Goal: Register for event/course

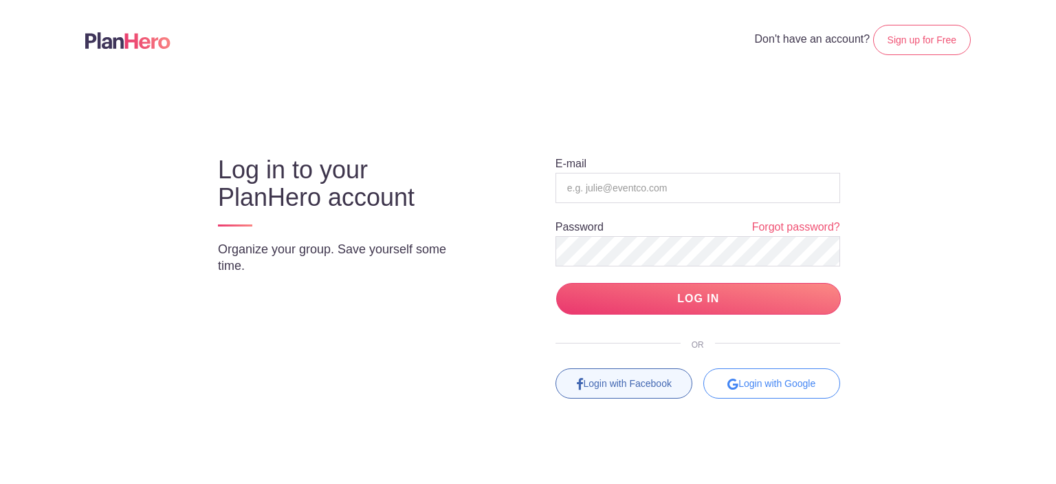
click at [607, 394] on link "Login with Facebook" at bounding box center [624, 383] width 137 height 30
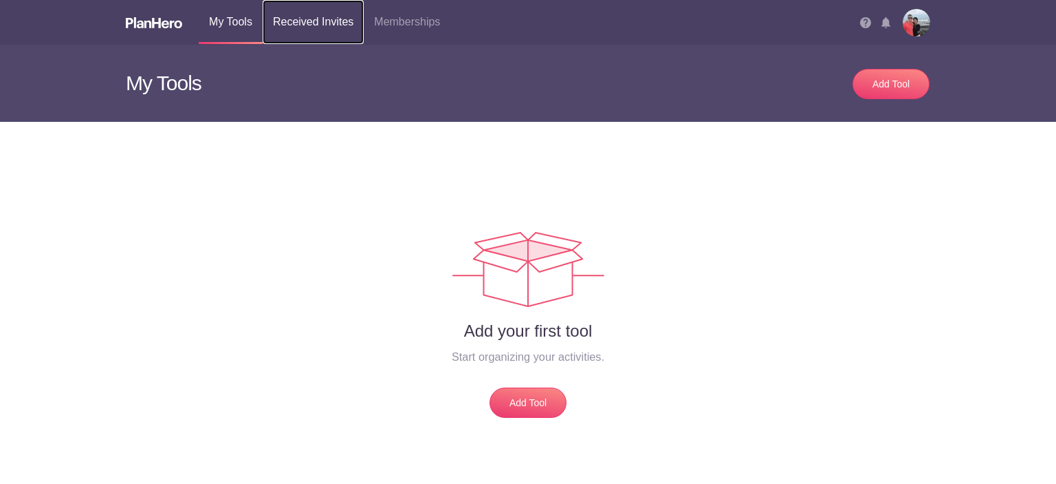
click at [340, 21] on link "Received Invites" at bounding box center [313, 22] width 101 height 44
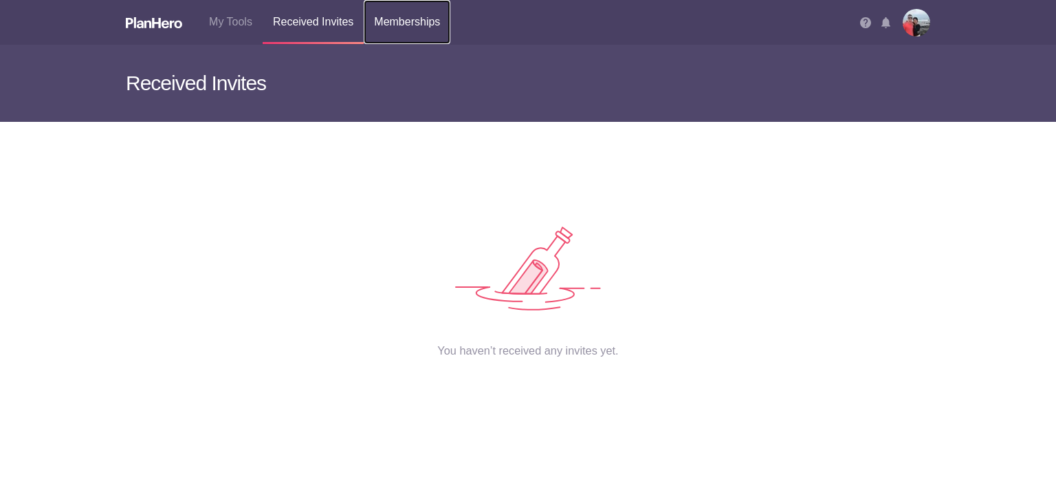
click at [397, 22] on link "Memberships" at bounding box center [407, 22] width 87 height 44
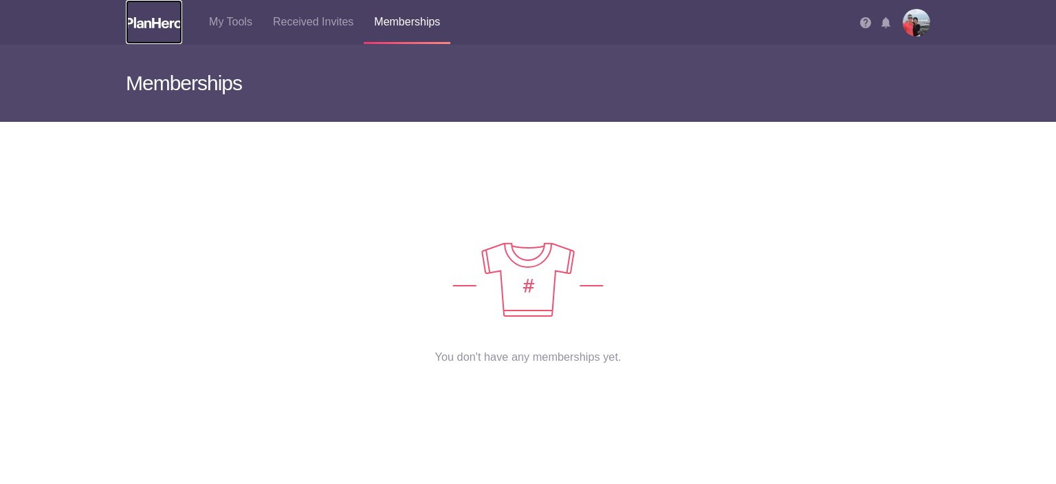
click at [131, 32] on link at bounding box center [154, 22] width 56 height 44
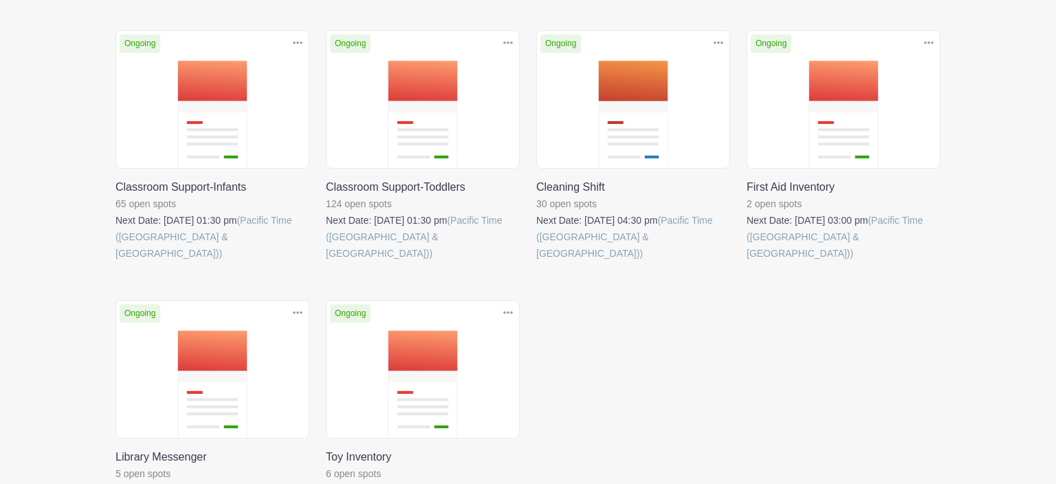
scroll to position [490, 0]
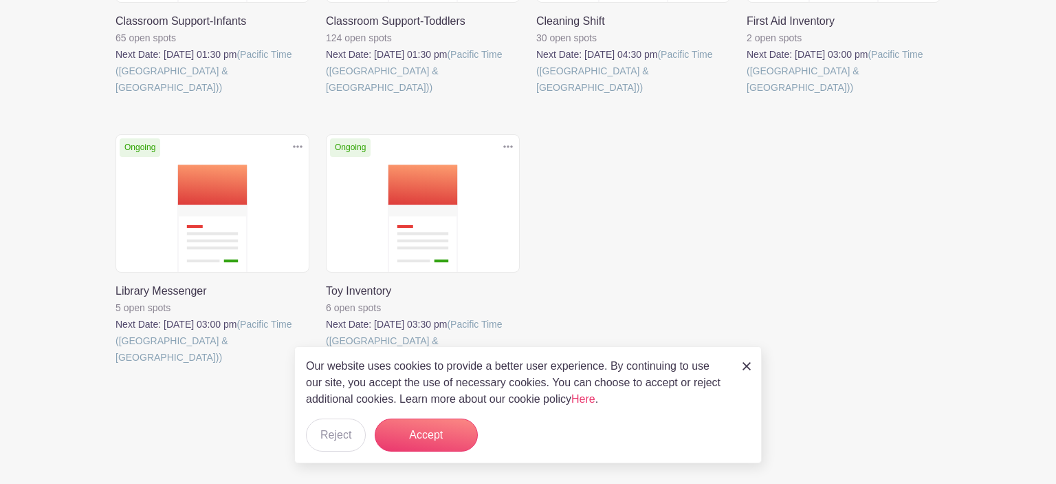
click at [116, 365] on link at bounding box center [116, 365] width 0 height 0
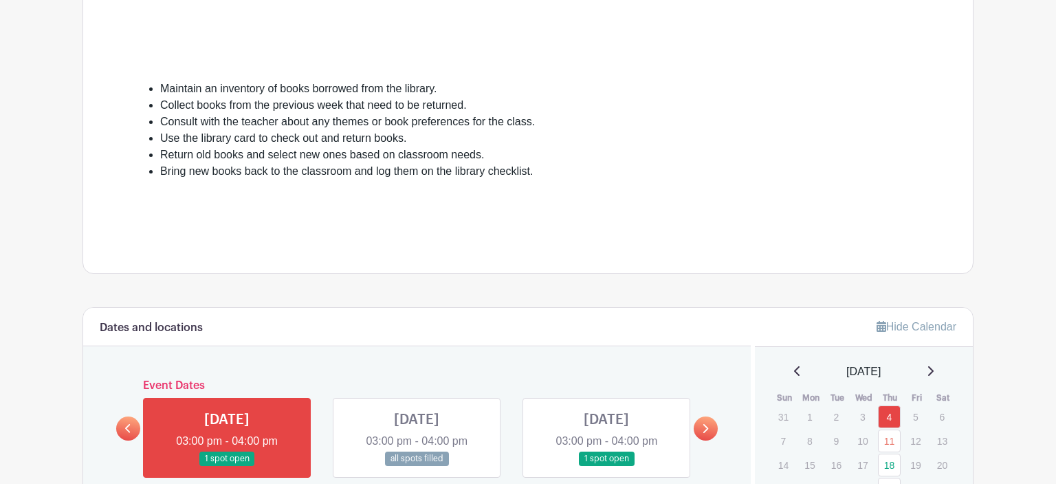
scroll to position [655, 0]
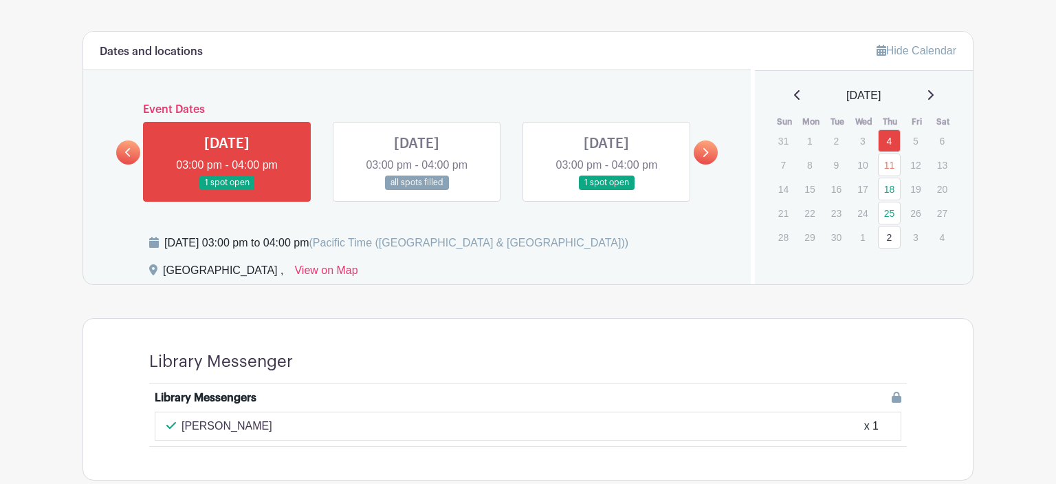
click at [607, 190] on link at bounding box center [607, 190] width 0 height 0
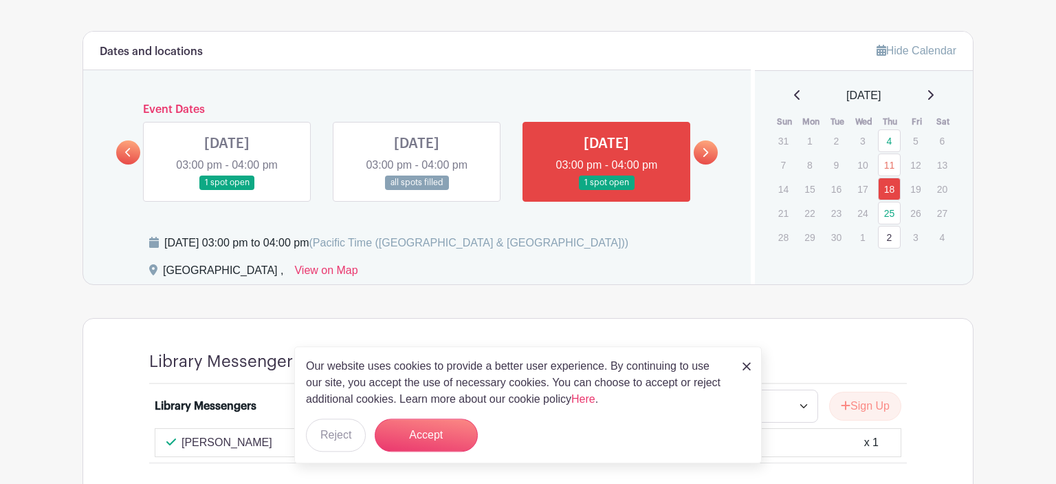
scroll to position [753, 0]
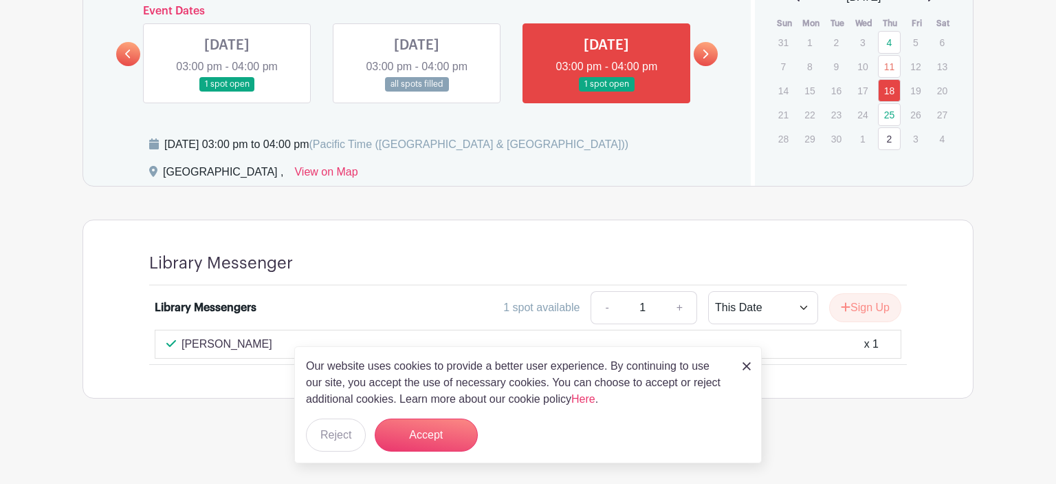
click at [737, 365] on div "Our website uses cookies to provide a better user experience. By continuing to …" at bounding box center [528, 404] width 468 height 117
click at [750, 365] on img at bounding box center [747, 366] width 8 height 8
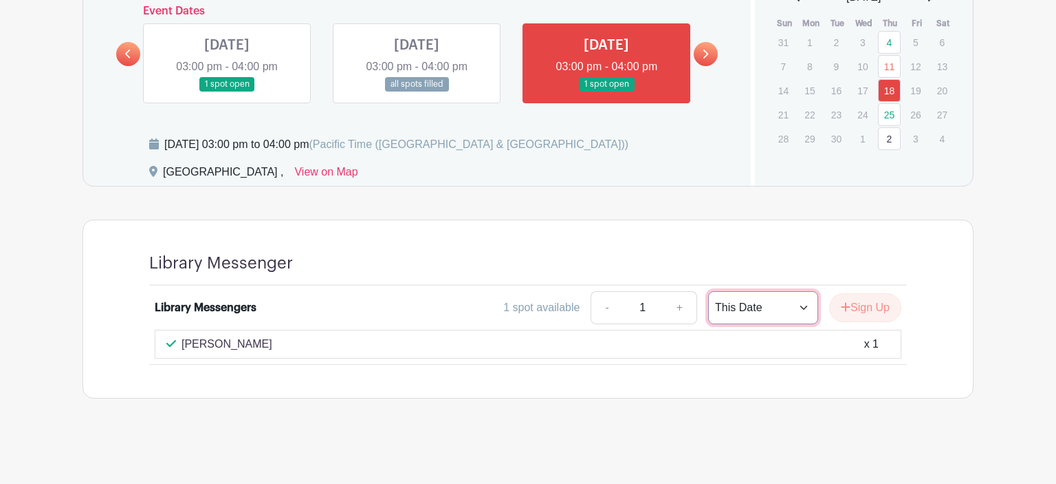
click at [708, 291] on select "This Date Select Dates" at bounding box center [763, 307] width 110 height 33
click at [781, 306] on select "This Date Select Dates" at bounding box center [763, 307] width 110 height 33
click at [858, 307] on button "Sign Up" at bounding box center [865, 307] width 72 height 29
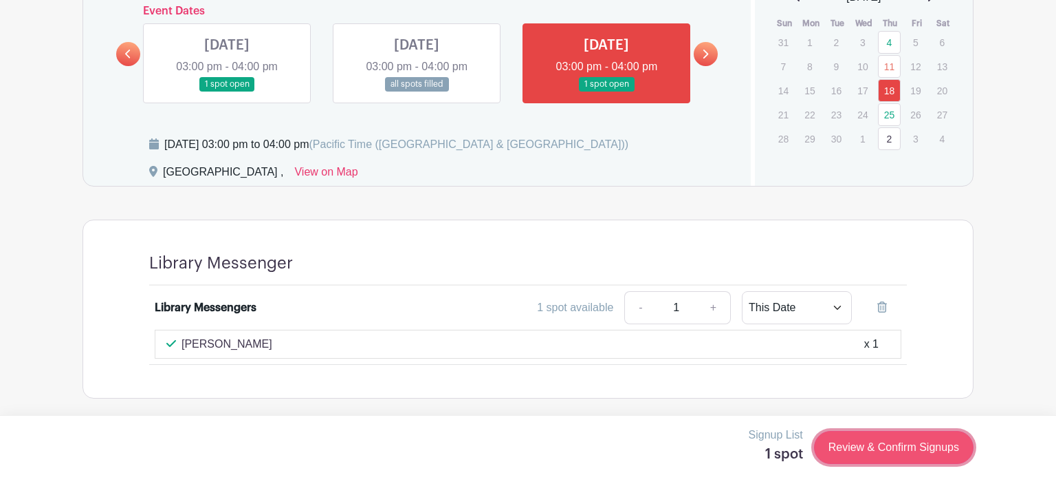
click at [876, 457] on link "Review & Confirm Signups" at bounding box center [894, 447] width 160 height 33
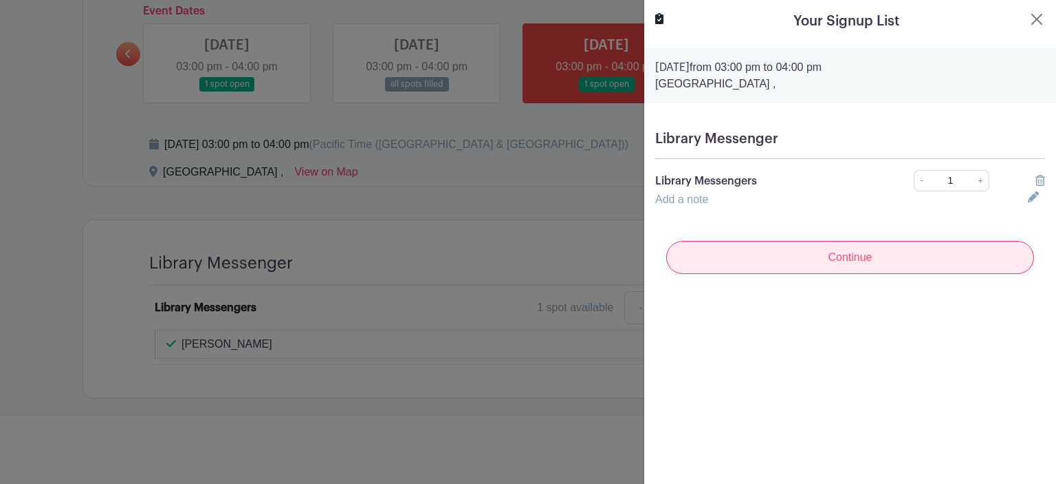
click at [870, 270] on input "Continue" at bounding box center [850, 257] width 368 height 33
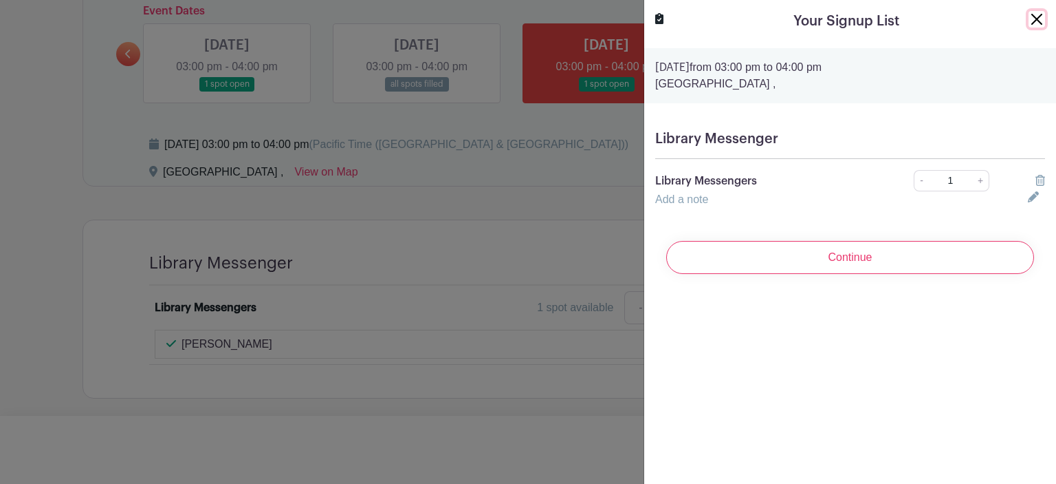
click at [1036, 13] on button "Close" at bounding box center [1037, 19] width 17 height 17
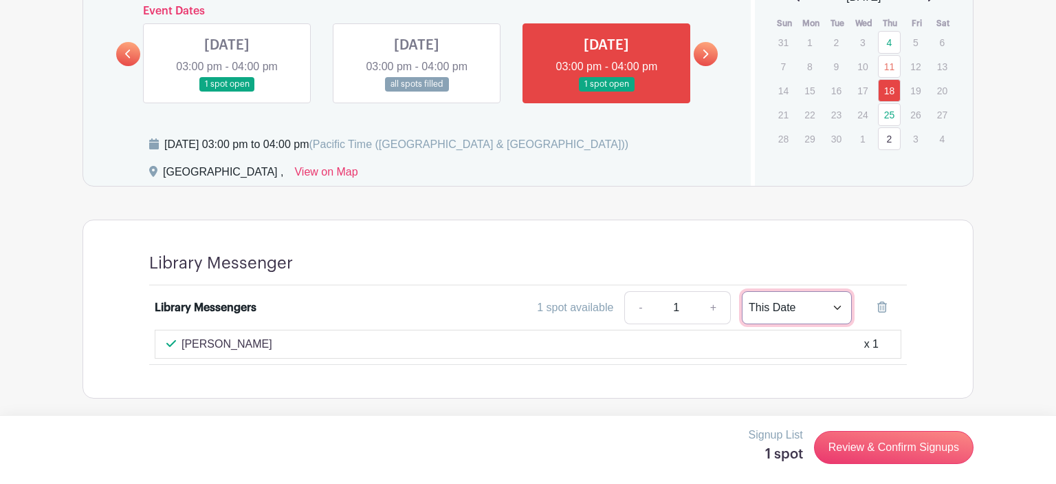
click at [742, 291] on select "This Date Select Dates" at bounding box center [797, 307] width 110 height 33
select select "select_dates"
click option "Select Dates" at bounding box center [0, 0] width 0 height 0
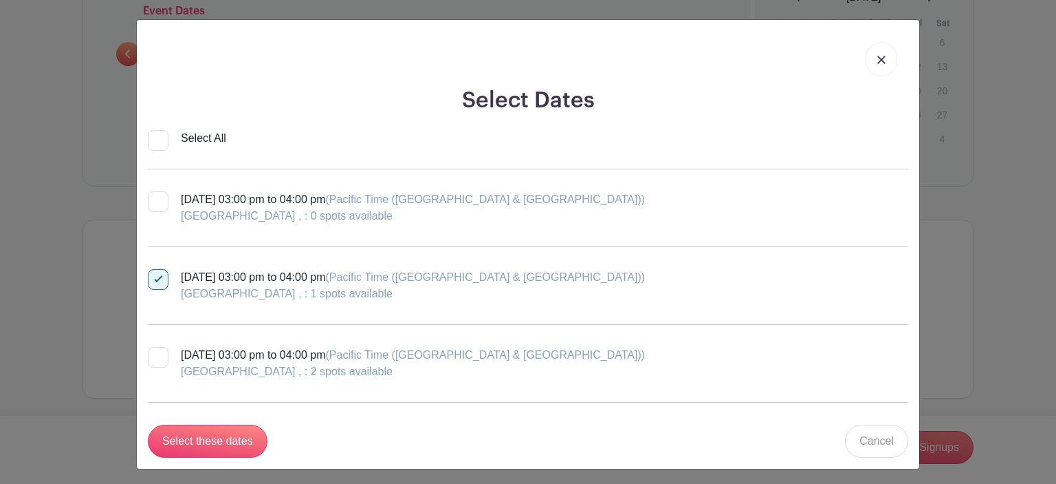
click at [163, 353] on div at bounding box center [158, 357] width 21 height 21
click at [157, 353] on input "Thursday, September 25, 2025 at 03:00 pm to 04:00 pm (Pacific Time (US & Canada…" at bounding box center [152, 351] width 9 height 9
checkbox input "true"
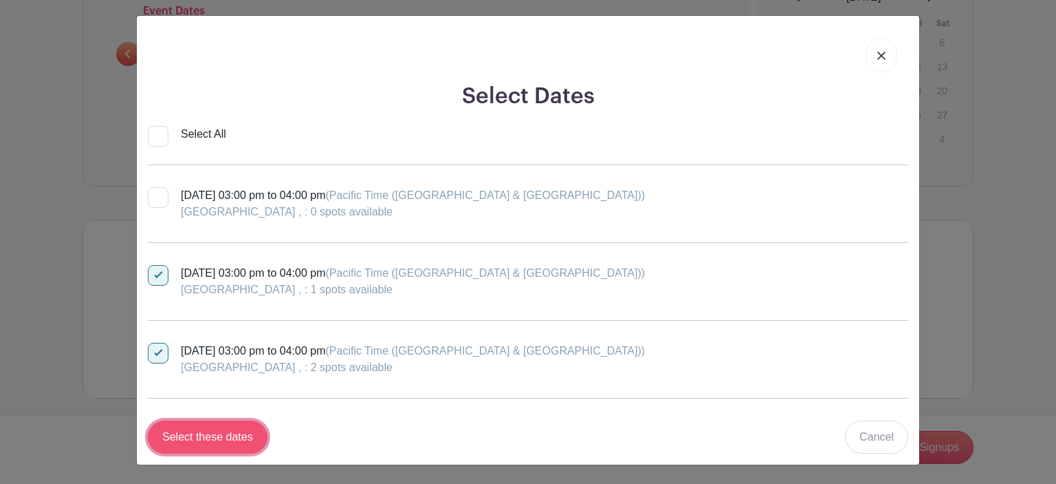
click at [207, 443] on input "Select these dates" at bounding box center [208, 436] width 120 height 33
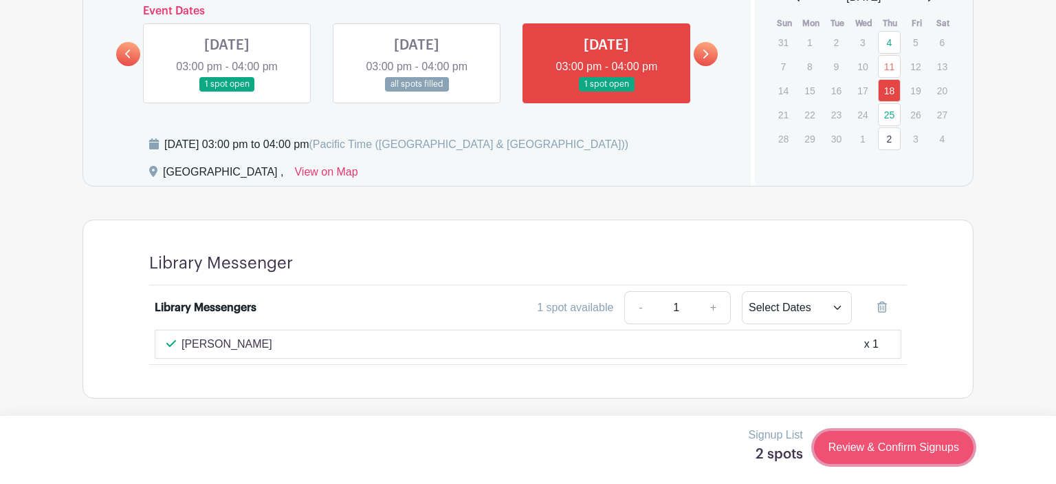
click at [861, 444] on link "Review & Confirm Signups" at bounding box center [894, 447] width 160 height 33
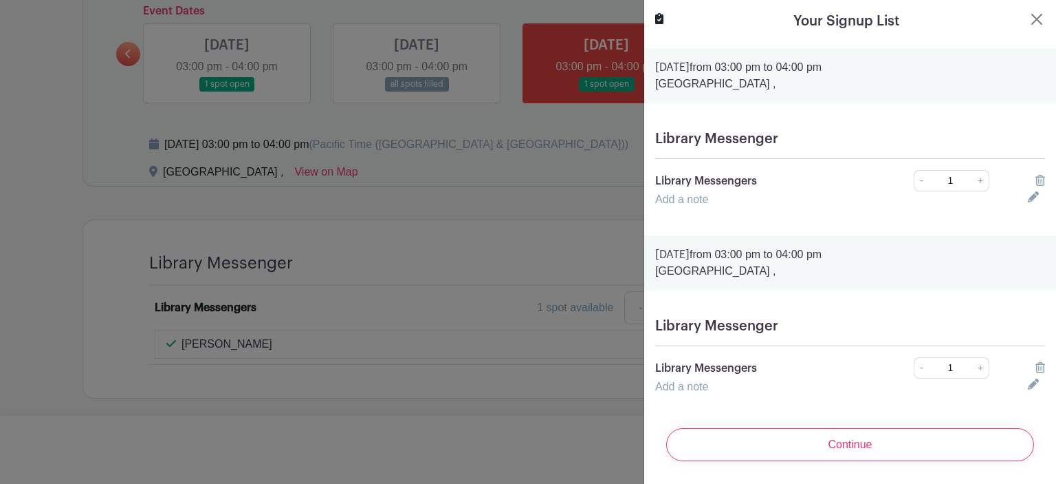
click at [861, 444] on input "Continue" at bounding box center [850, 444] width 368 height 33
click at [1050, 14] on turbo-frame "Your Signup List [DATE] 03:00 pm to 04:00 pm [GEOGRAPHIC_DATA] , Library Messen…" at bounding box center [850, 241] width 412 height 483
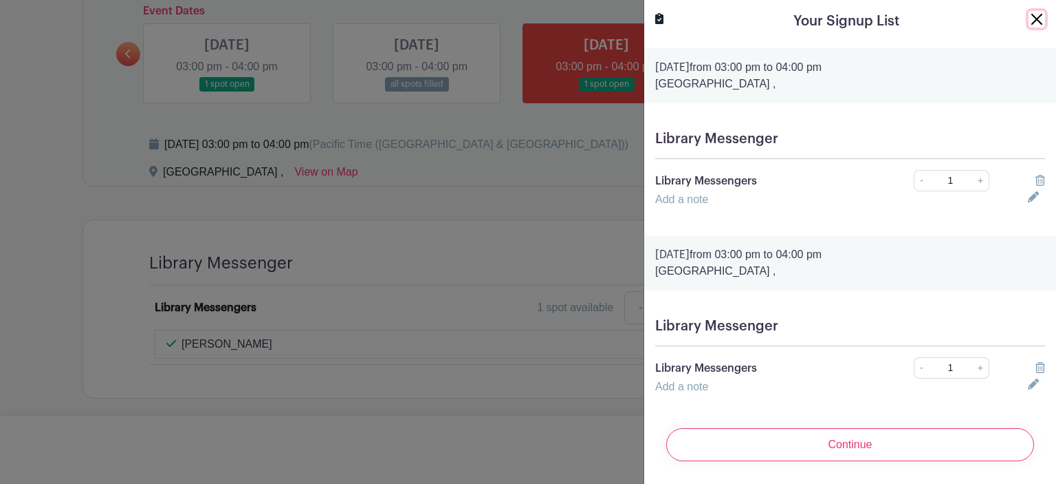
click at [1036, 17] on button "Close" at bounding box center [1037, 19] width 17 height 17
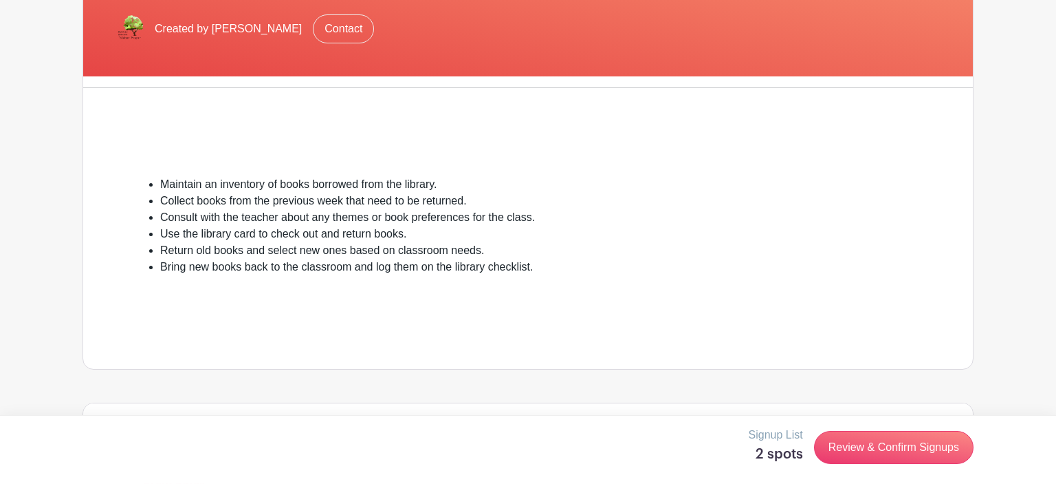
scroll to position [0, 0]
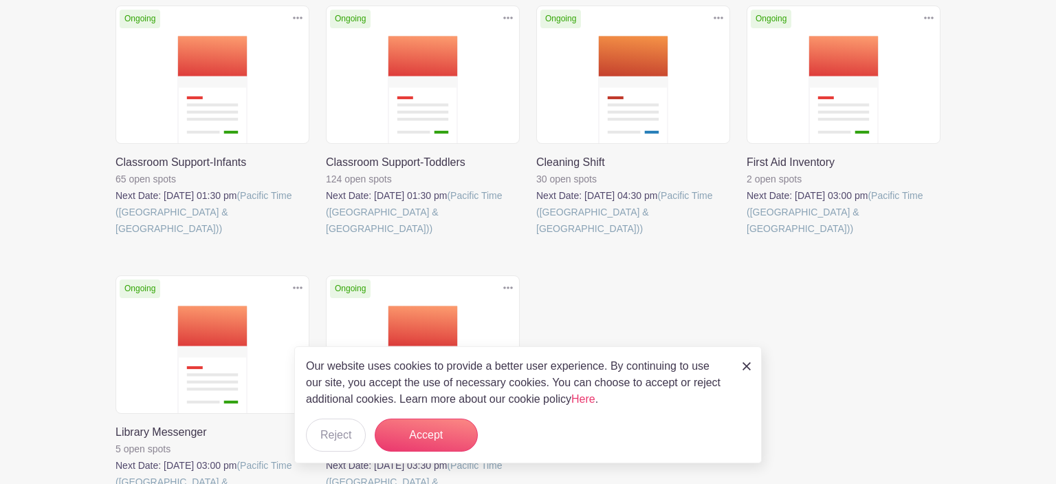
scroll to position [349, 0]
click at [326, 237] on link at bounding box center [326, 237] width 0 height 0
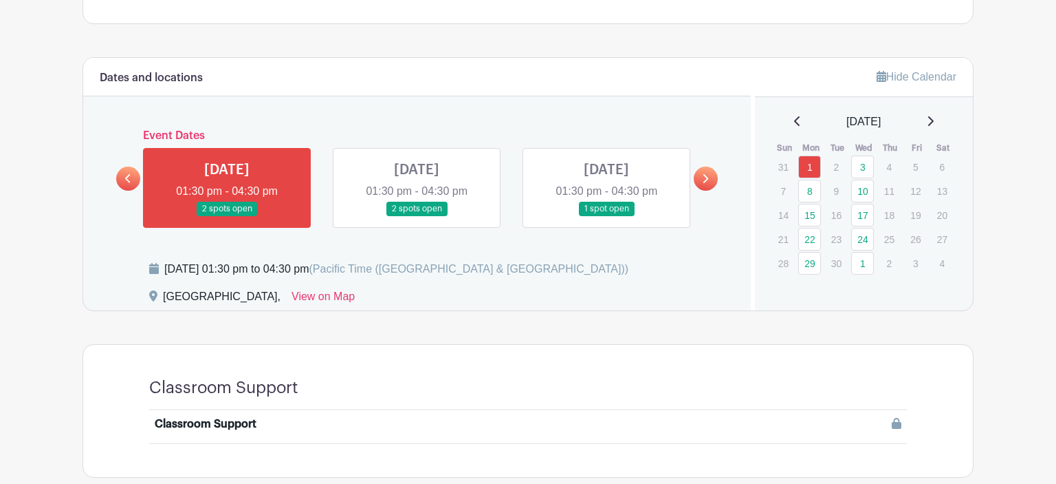
scroll to position [674, 0]
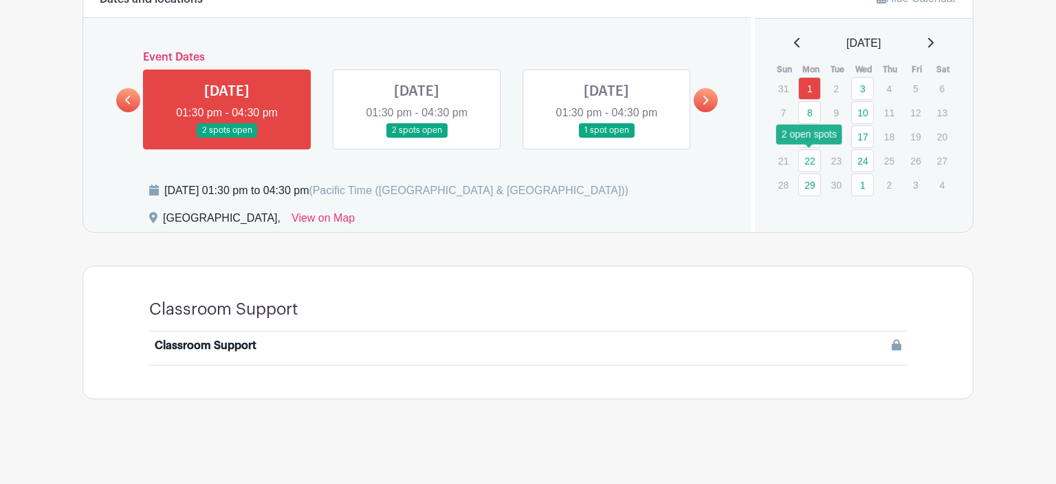
click at [815, 158] on link "22" at bounding box center [810, 160] width 23 height 23
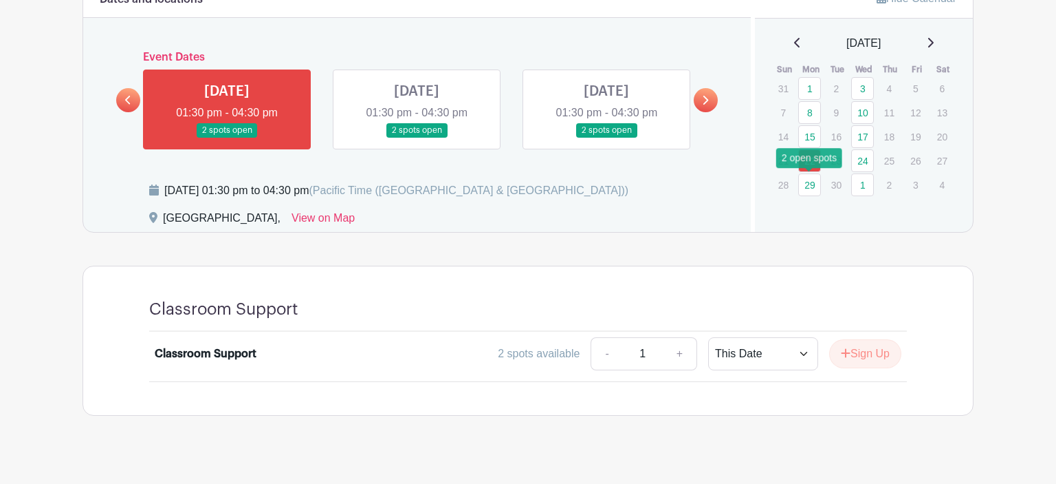
click at [814, 184] on link "29" at bounding box center [810, 184] width 23 height 23
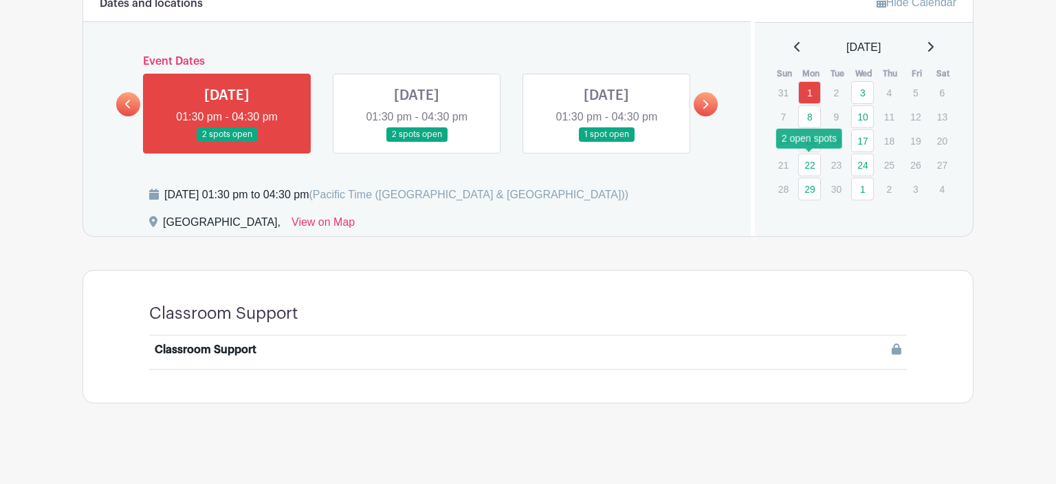
scroll to position [674, 0]
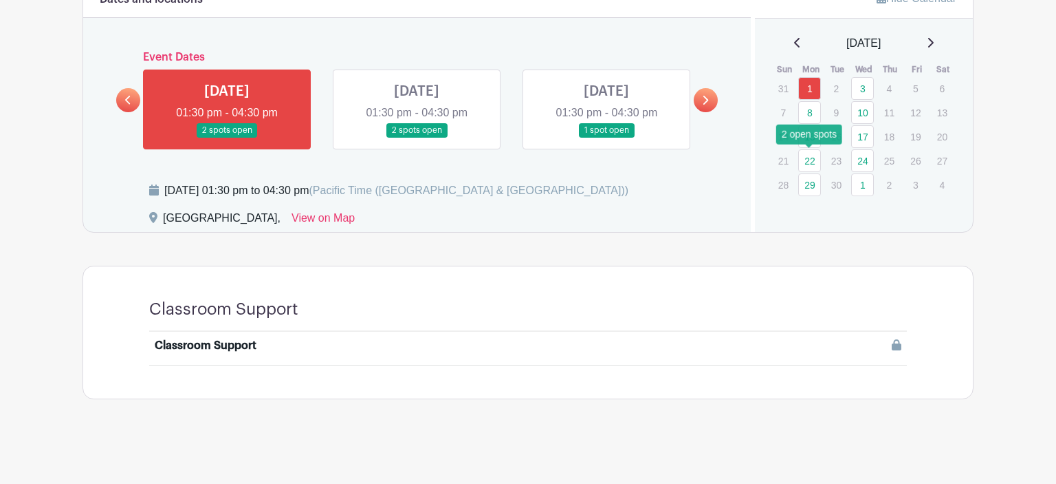
click at [701, 94] on link at bounding box center [706, 100] width 24 height 24
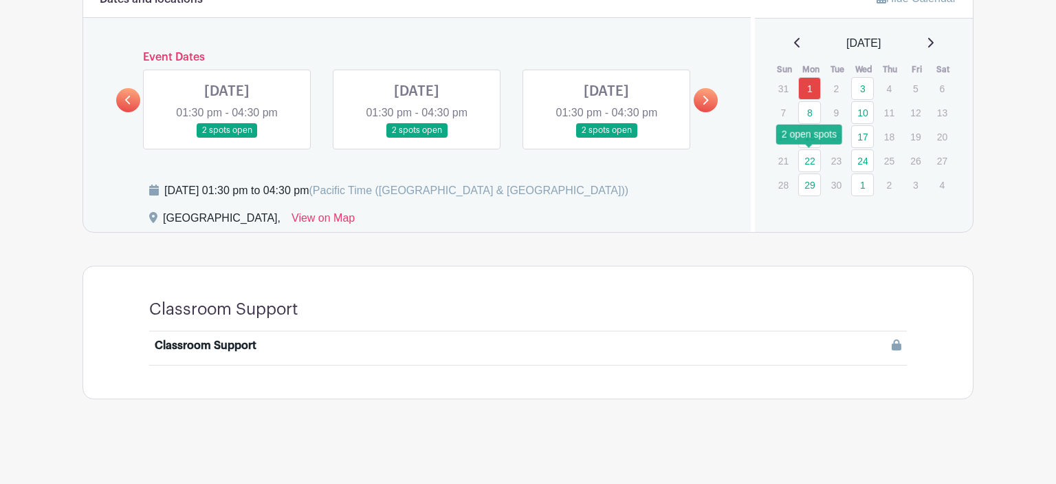
click at [701, 94] on link at bounding box center [706, 100] width 24 height 24
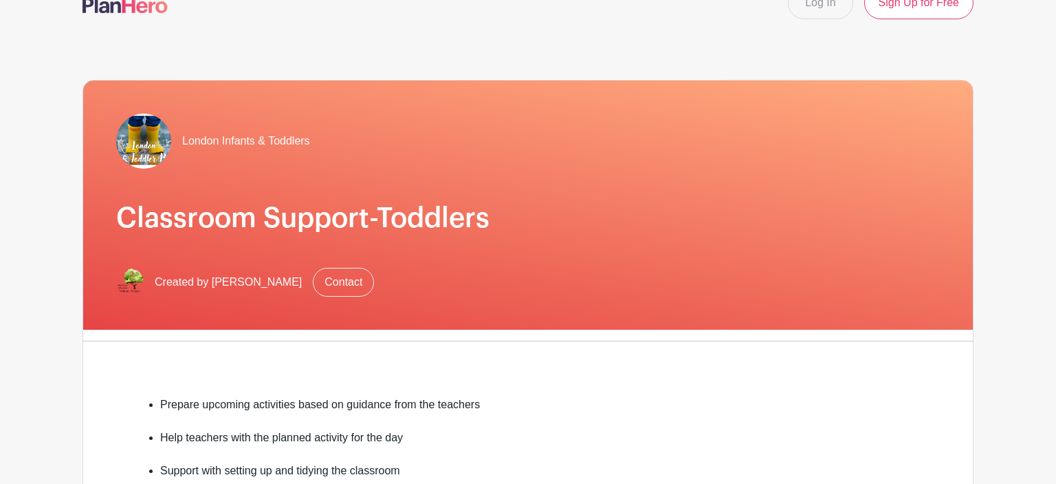
scroll to position [0, 0]
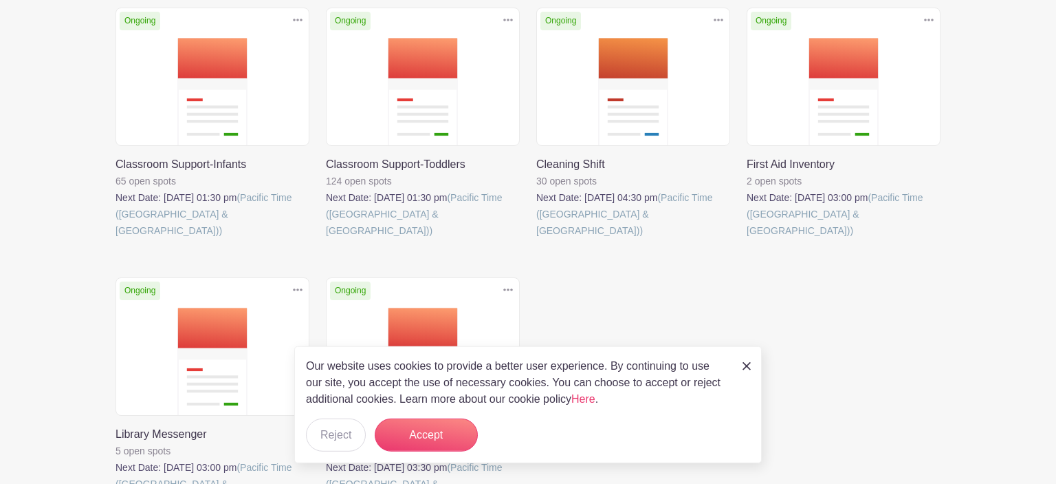
scroll to position [349, 0]
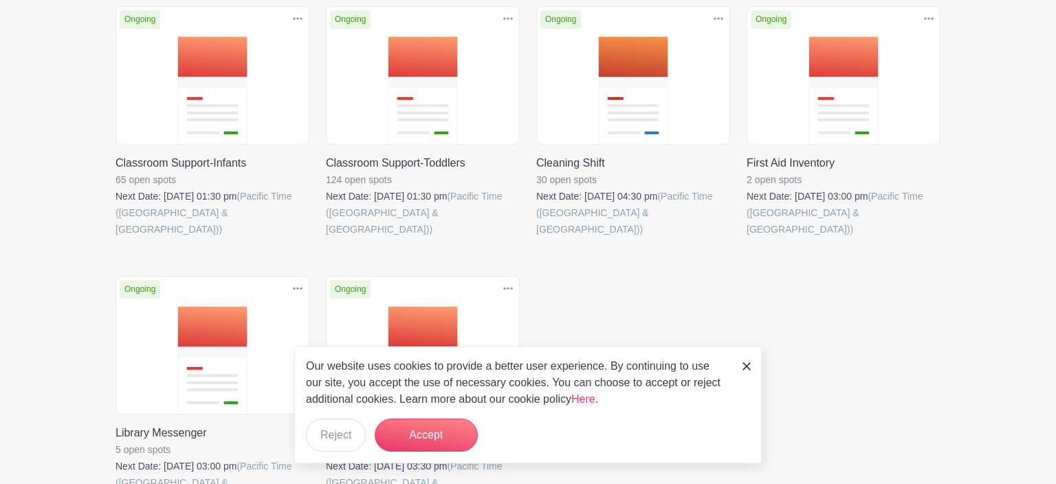
click at [743, 365] on img at bounding box center [747, 366] width 8 height 8
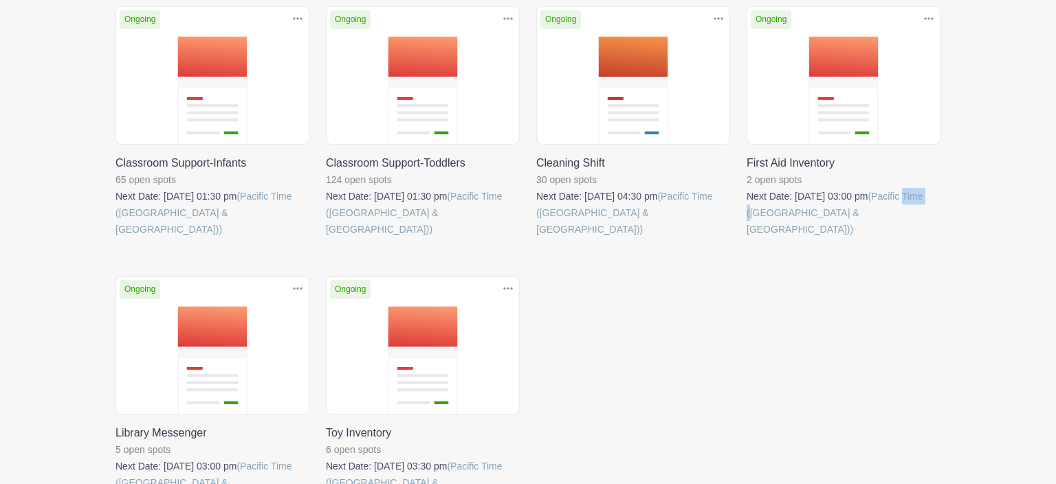
drag, startPoint x: 743, startPoint y: 365, endPoint x: 868, endPoint y: 24, distance: 363.1
click at [867, 19] on div "Ongoing Duplicate Delete Classroom Support-Infants 65 open spots Next Date: Sep…" at bounding box center [528, 275] width 842 height 539
click at [747, 237] on link at bounding box center [747, 237] width 0 height 0
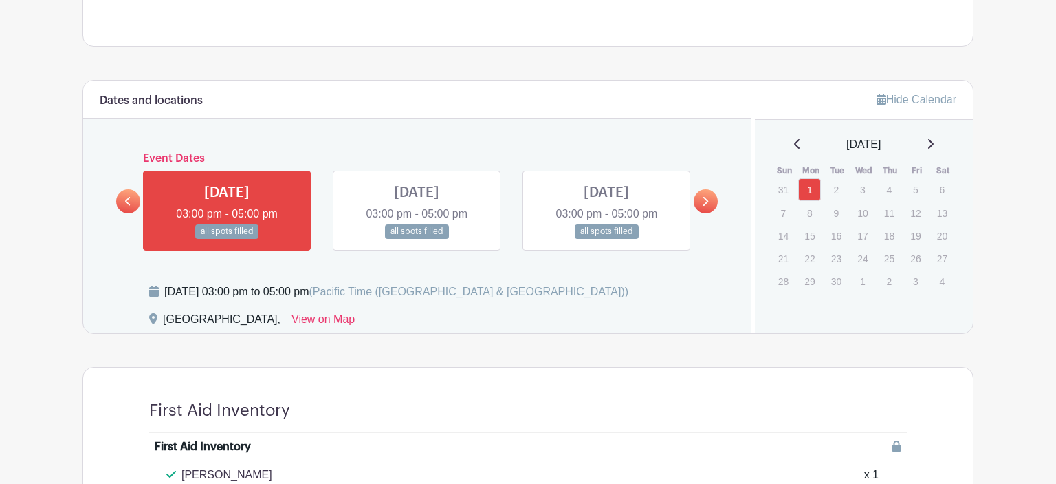
scroll to position [600, 0]
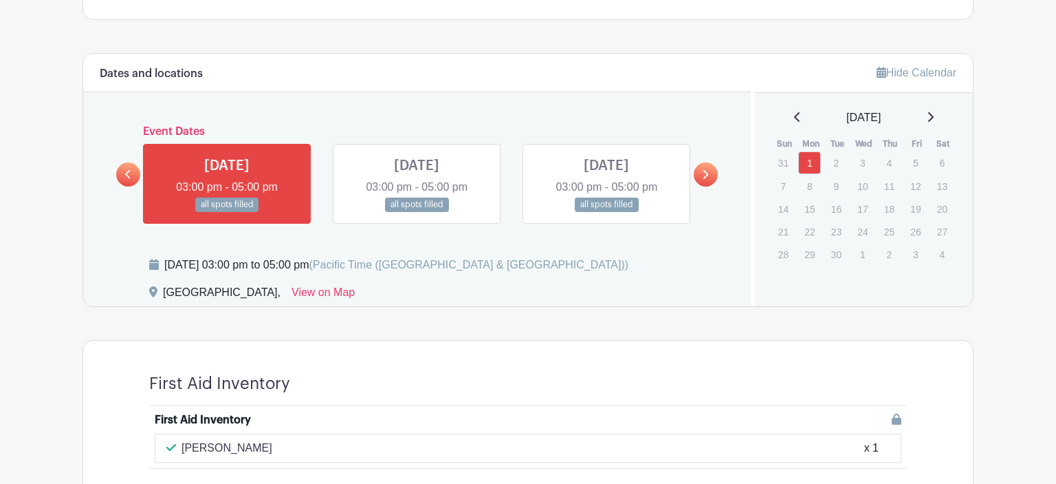
click at [700, 170] on link at bounding box center [706, 174] width 24 height 24
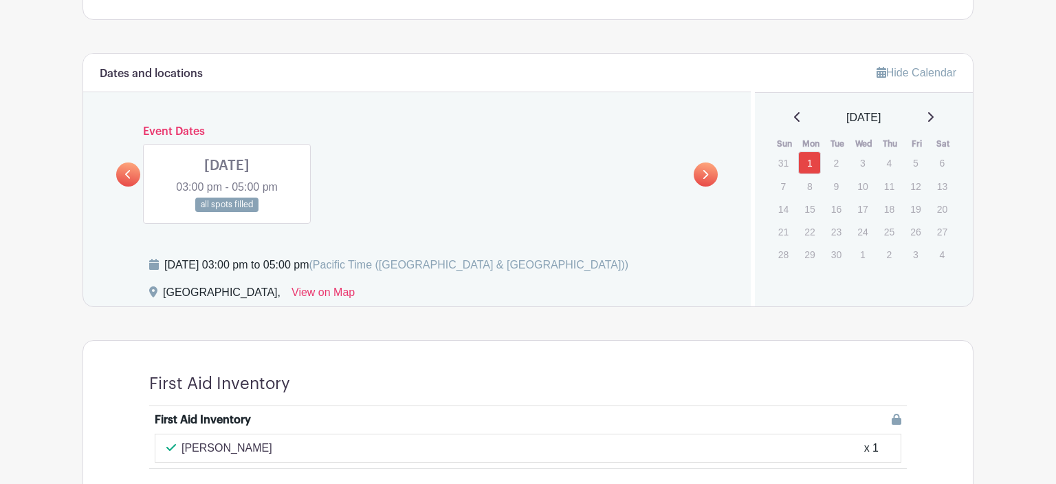
click at [700, 170] on link at bounding box center [706, 174] width 24 height 24
click at [128, 178] on icon at bounding box center [128, 174] width 6 height 10
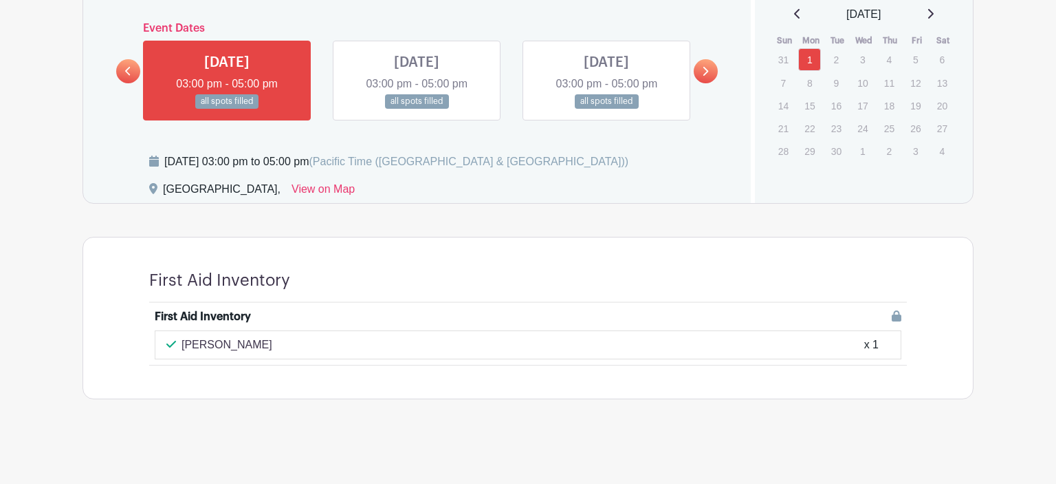
scroll to position [619, 0]
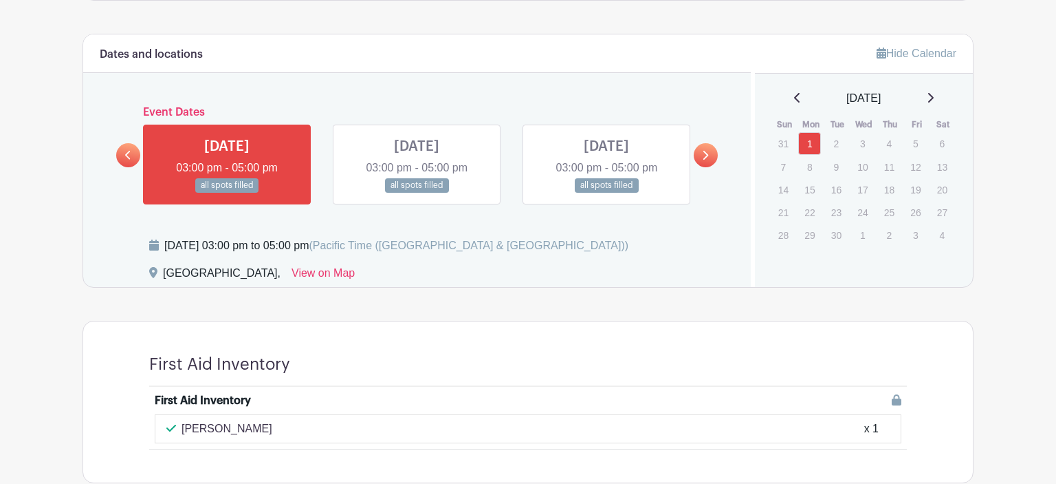
click at [417, 193] on link at bounding box center [417, 193] width 0 height 0
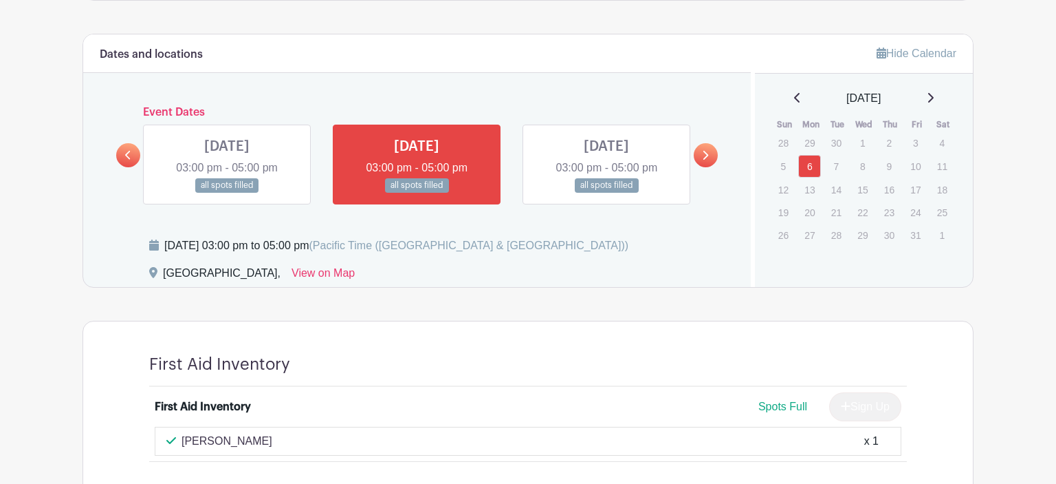
click at [607, 193] on link at bounding box center [607, 193] width 0 height 0
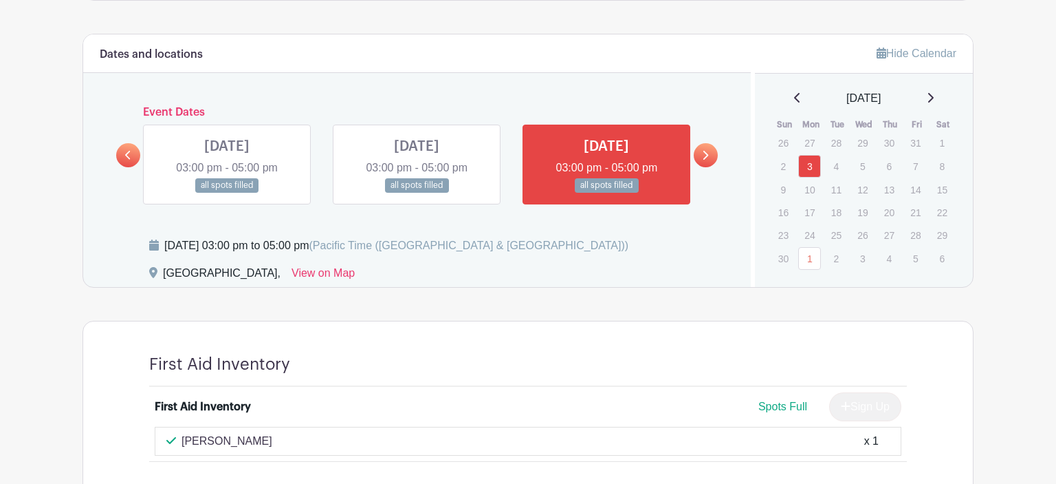
scroll to position [349, 0]
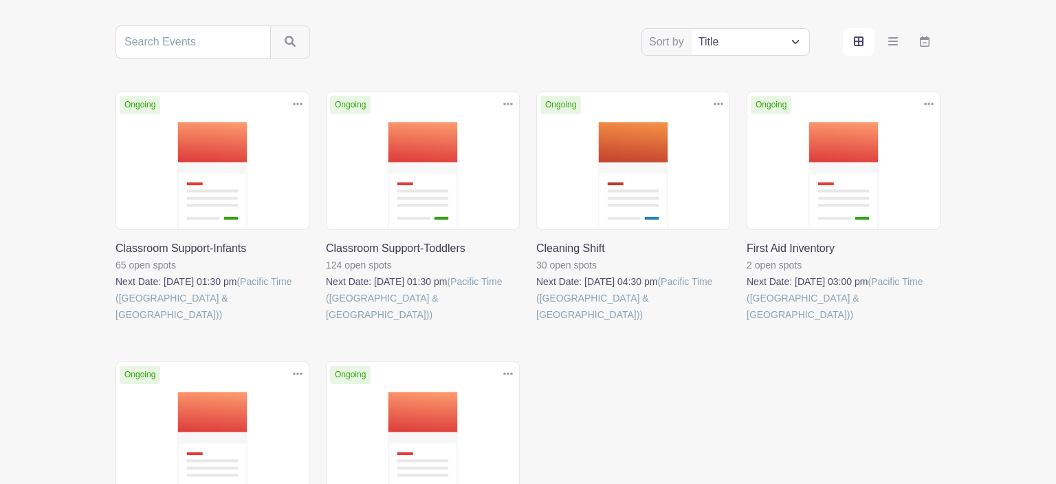
scroll to position [446, 0]
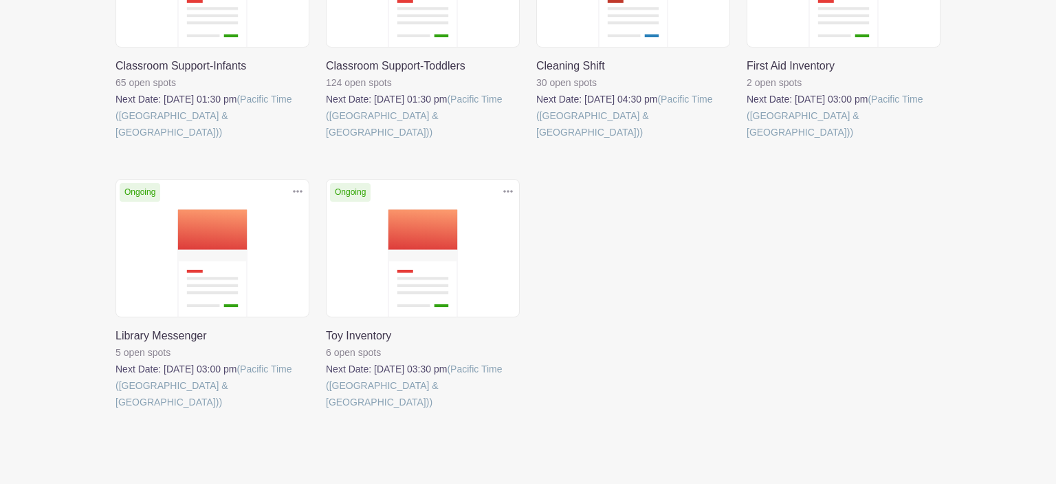
click at [326, 410] on link at bounding box center [326, 410] width 0 height 0
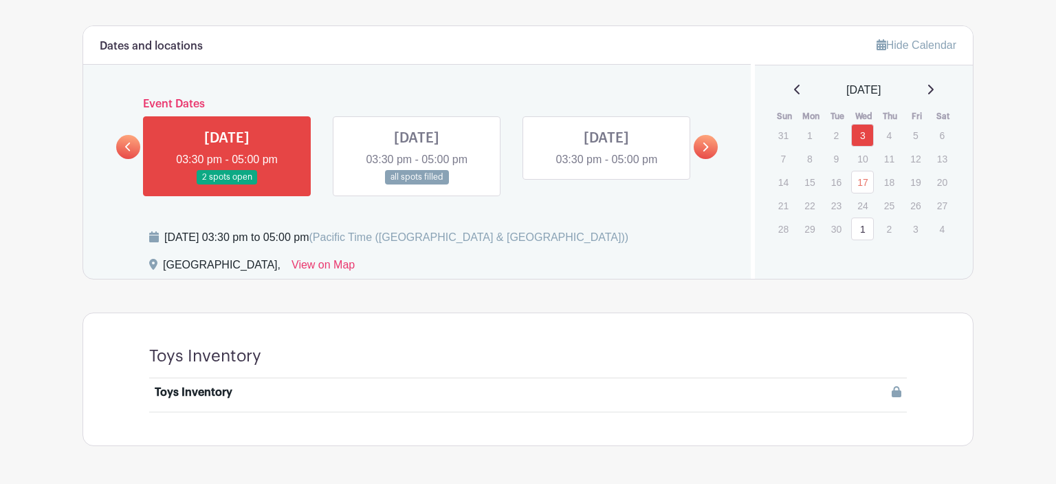
scroll to position [757, 0]
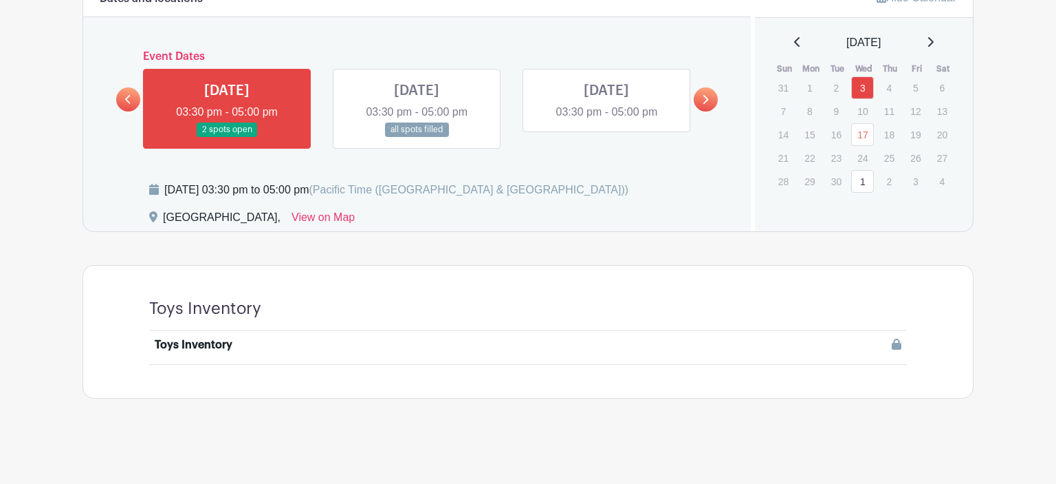
click at [376, 342] on div at bounding box center [622, 344] width 561 height 17
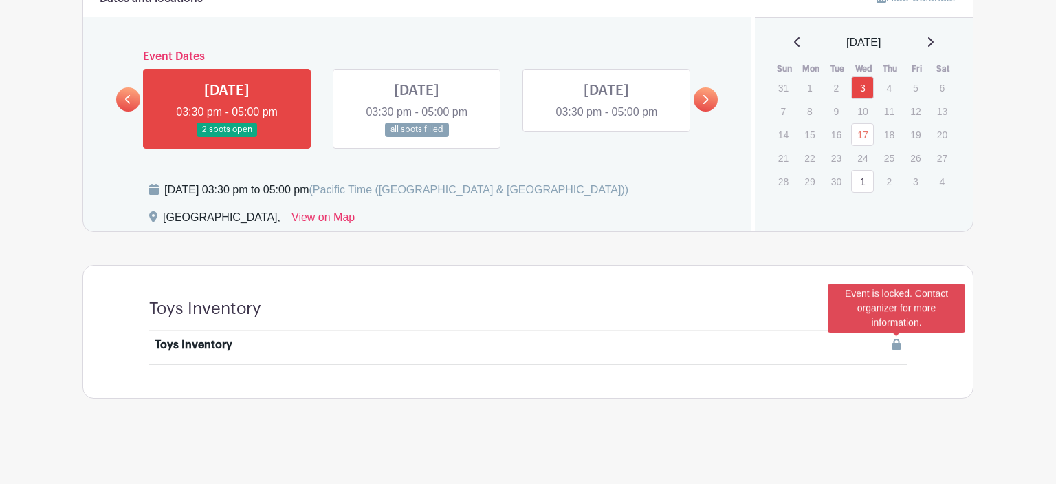
click at [894, 344] on icon at bounding box center [897, 343] width 10 height 11
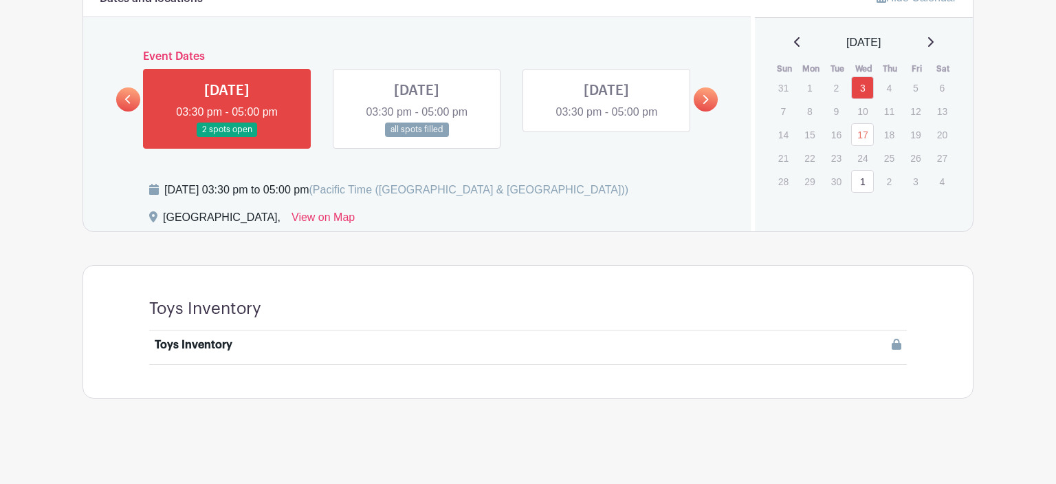
click at [697, 90] on div at bounding box center [706, 99] width 24 height 24
click at [717, 105] on link at bounding box center [706, 99] width 24 height 24
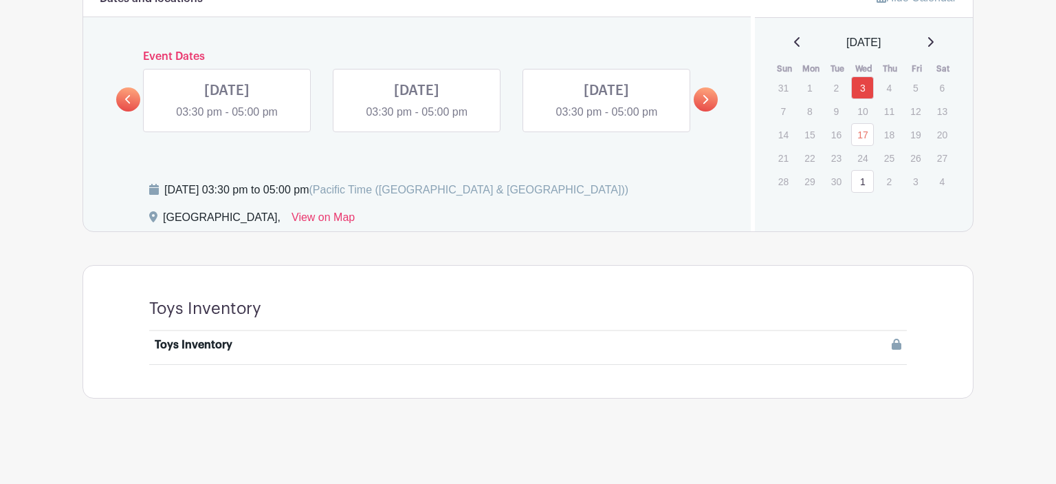
scroll to position [741, 0]
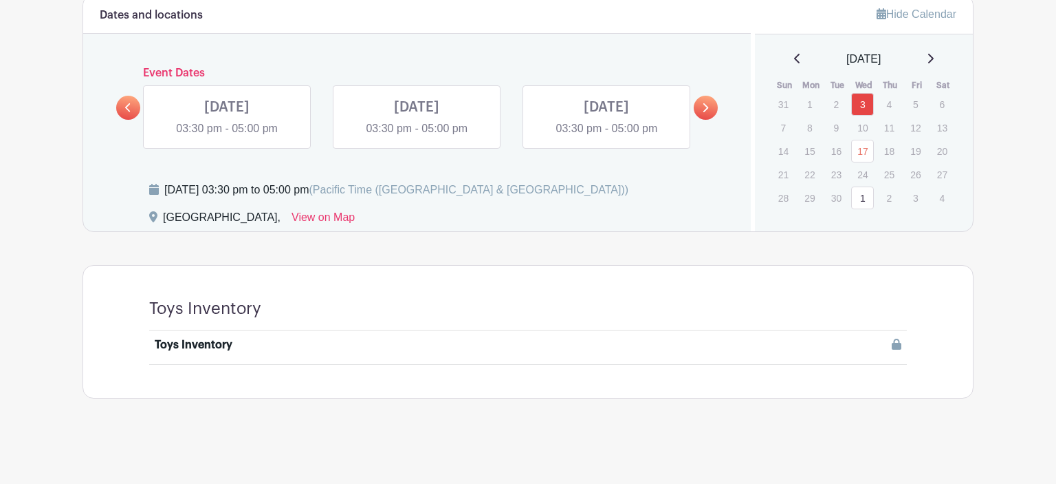
click at [717, 105] on link at bounding box center [706, 108] width 24 height 24
click at [860, 197] on link "1" at bounding box center [862, 197] width 23 height 23
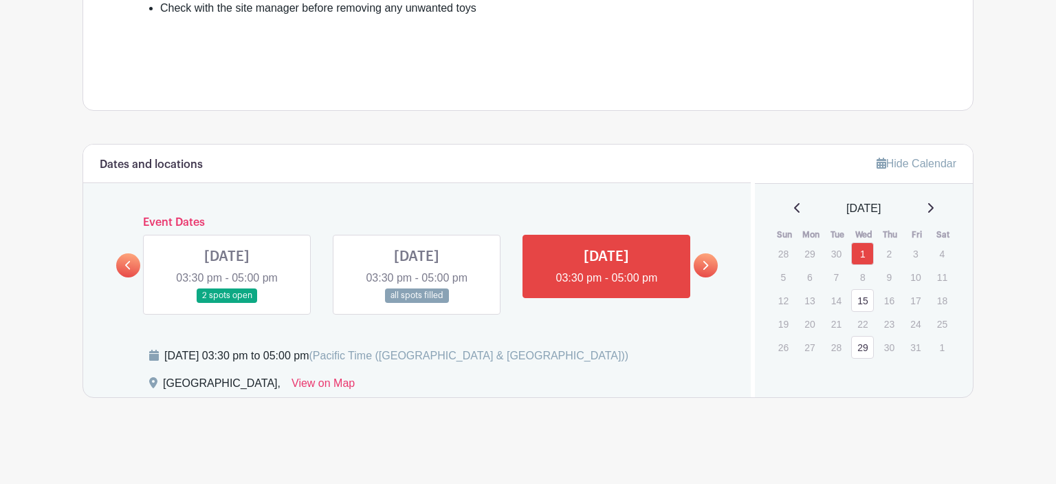
click at [940, 215] on div "[DATE]" at bounding box center [865, 208] width 186 height 17
click at [934, 209] on icon at bounding box center [931, 208] width 6 height 10
click at [931, 213] on div "[DATE]" at bounding box center [865, 208] width 186 height 17
click at [942, 204] on div "[DATE]" at bounding box center [865, 208] width 186 height 17
click at [934, 206] on icon at bounding box center [930, 207] width 7 height 11
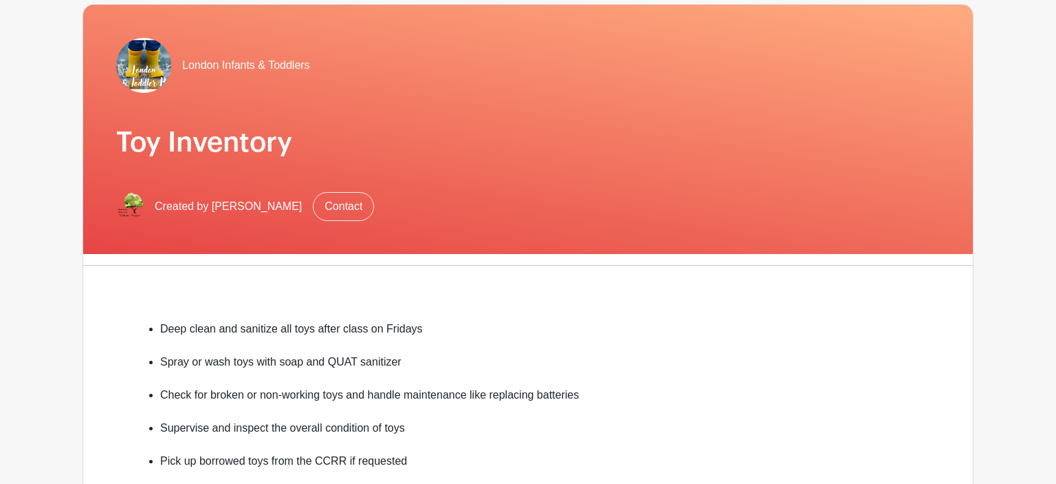
scroll to position [0, 0]
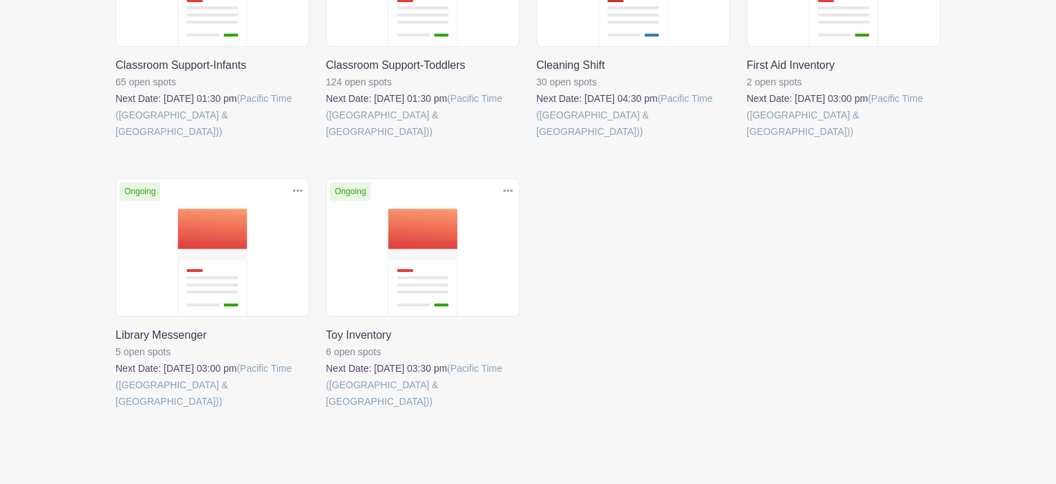
scroll to position [446, 0]
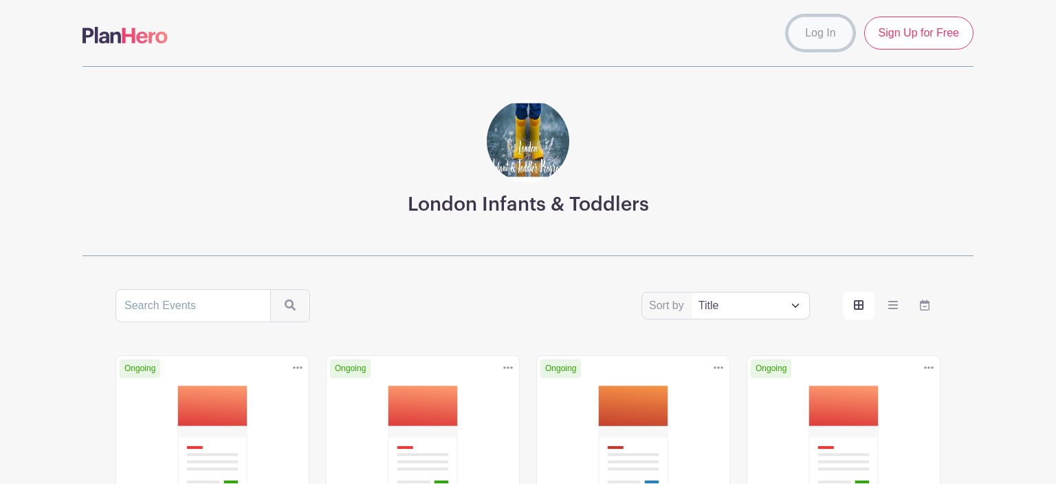
click at [825, 45] on link "Log In" at bounding box center [820, 33] width 65 height 33
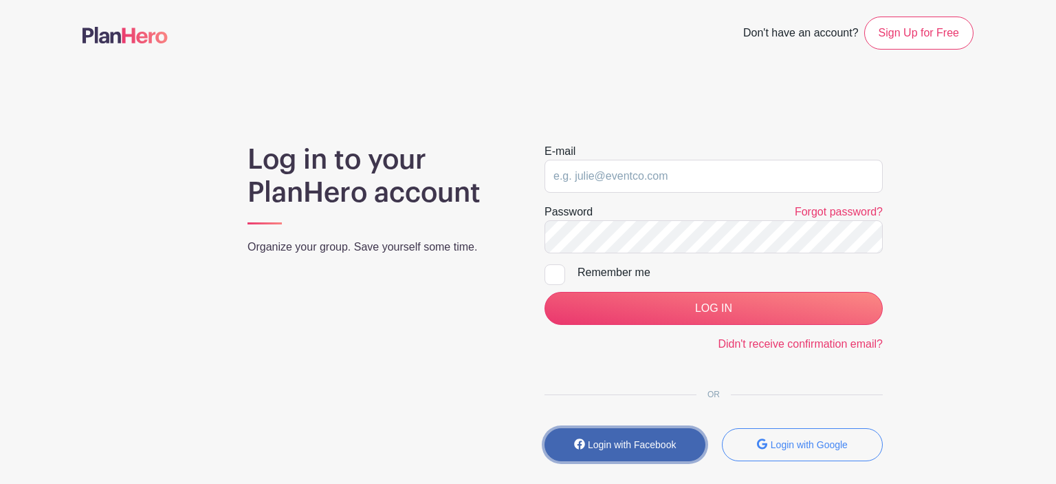
click at [601, 437] on button "Login with Facebook" at bounding box center [625, 444] width 161 height 33
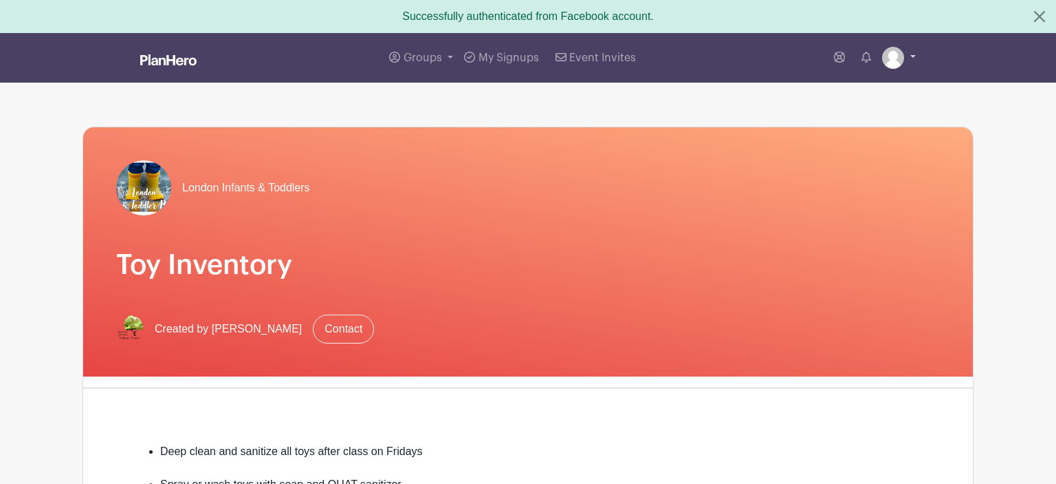
click at [904, 54] on link at bounding box center [899, 58] width 34 height 22
click at [510, 61] on span "My Signups" at bounding box center [509, 57] width 61 height 11
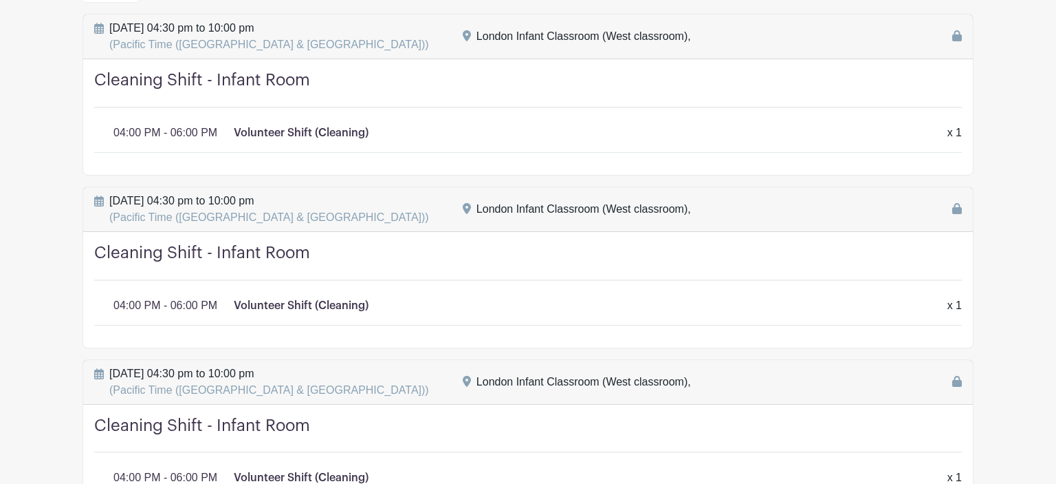
scroll to position [253, 0]
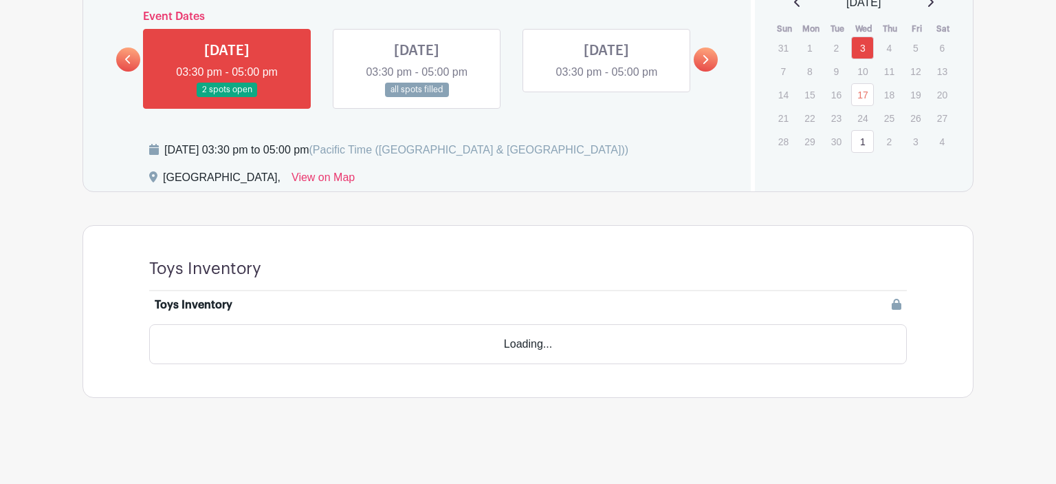
scroll to position [742, 0]
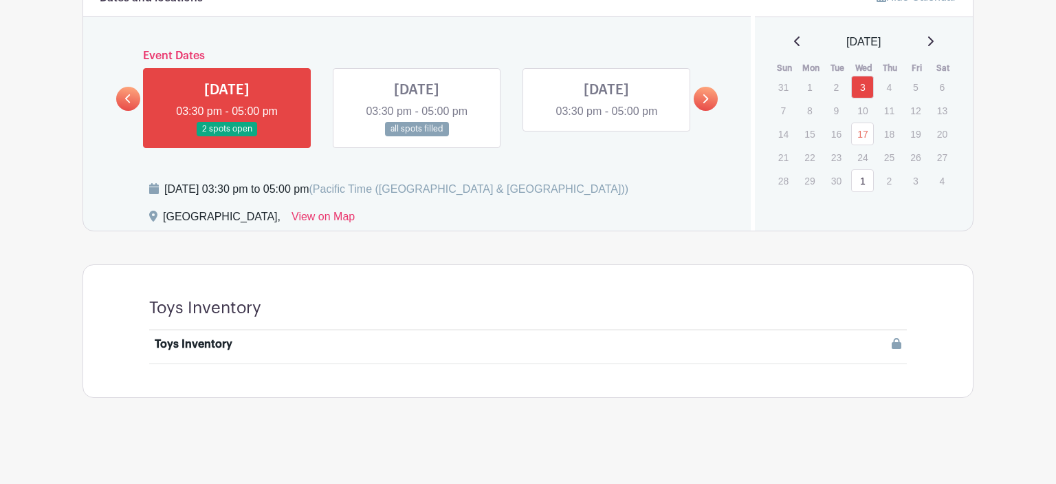
click at [417, 136] on link at bounding box center [417, 136] width 0 height 0
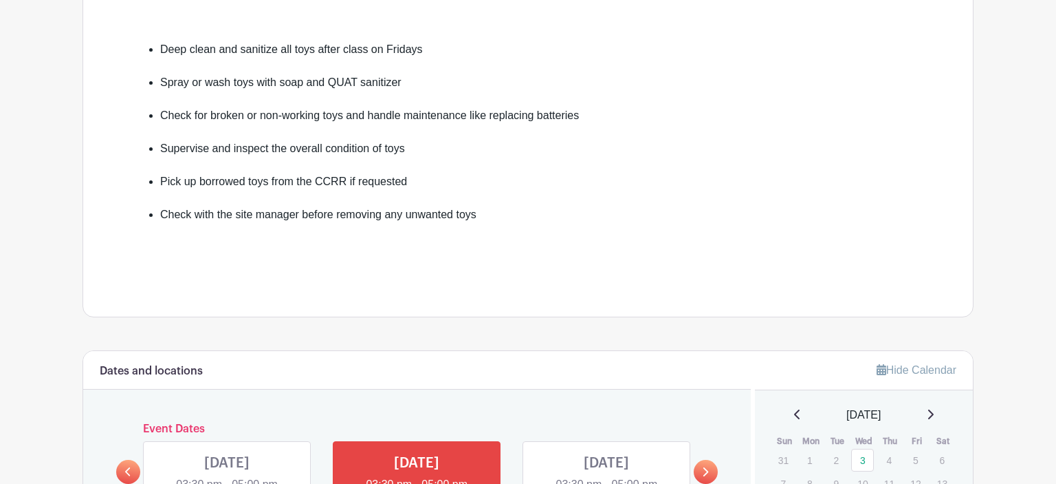
scroll to position [662, 0]
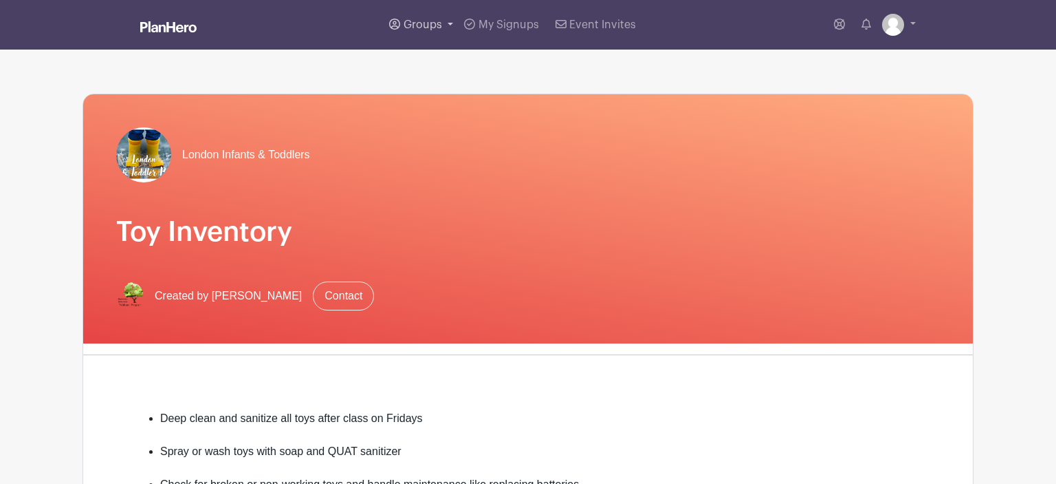
click at [444, 22] on link "Groups" at bounding box center [421, 25] width 75 height 50
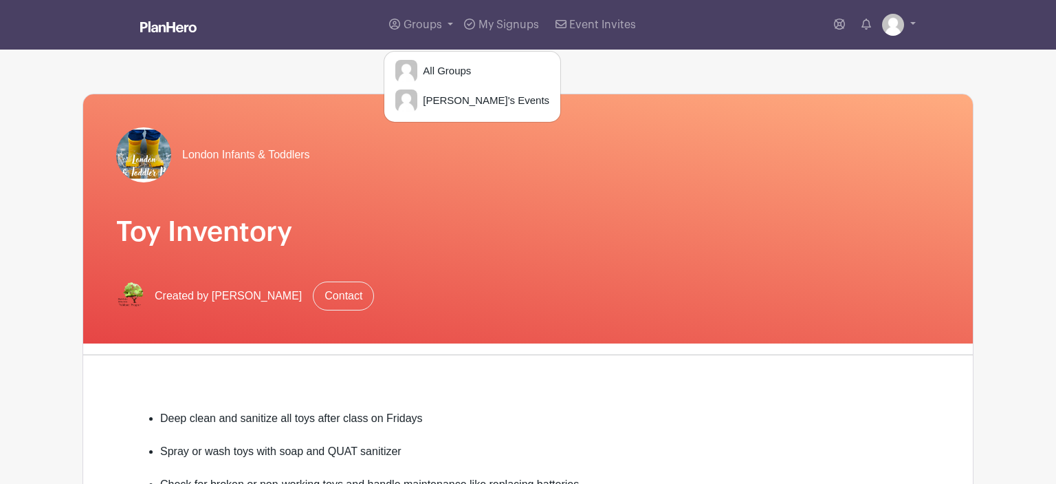
click at [217, 215] on div "London Infants & Toddlers Toy Inventory Created by Pamela Wallberg Contact" at bounding box center [528, 218] width 890 height 249
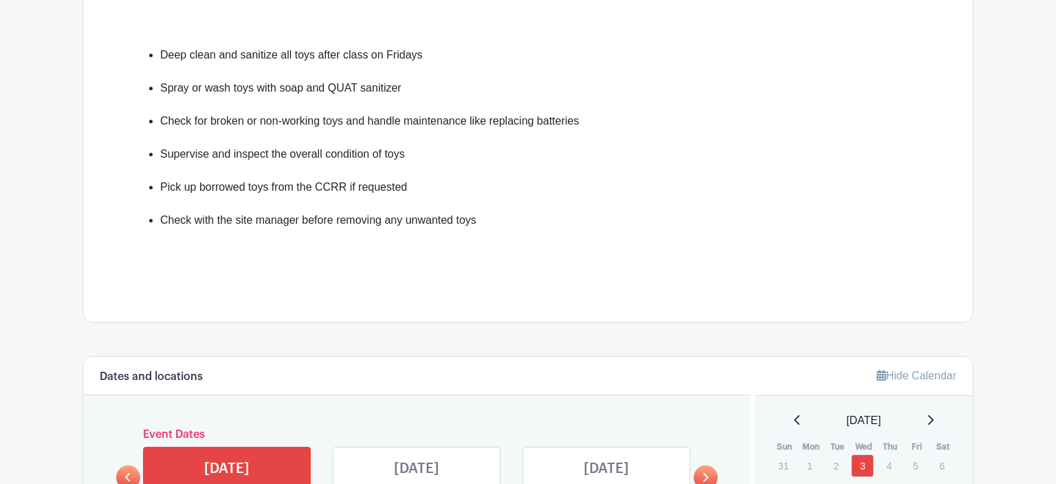
scroll to position [479, 0]
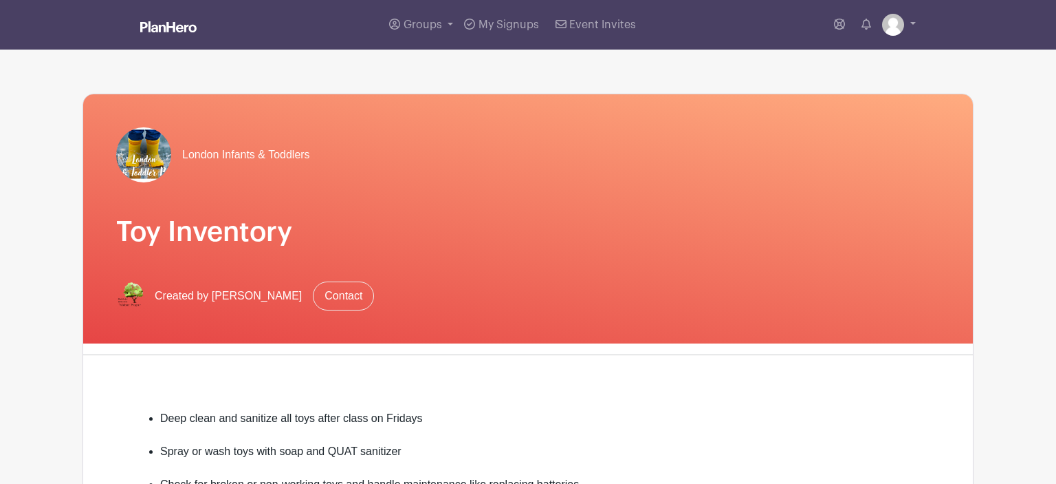
click at [267, 272] on div "London Infants & Toddlers Toy Inventory Created by [PERSON_NAME] Contact" at bounding box center [528, 218] width 890 height 249
click at [224, 153] on span "London Infants & Toddlers" at bounding box center [246, 154] width 128 height 17
click at [157, 154] on img at bounding box center [143, 154] width 55 height 55
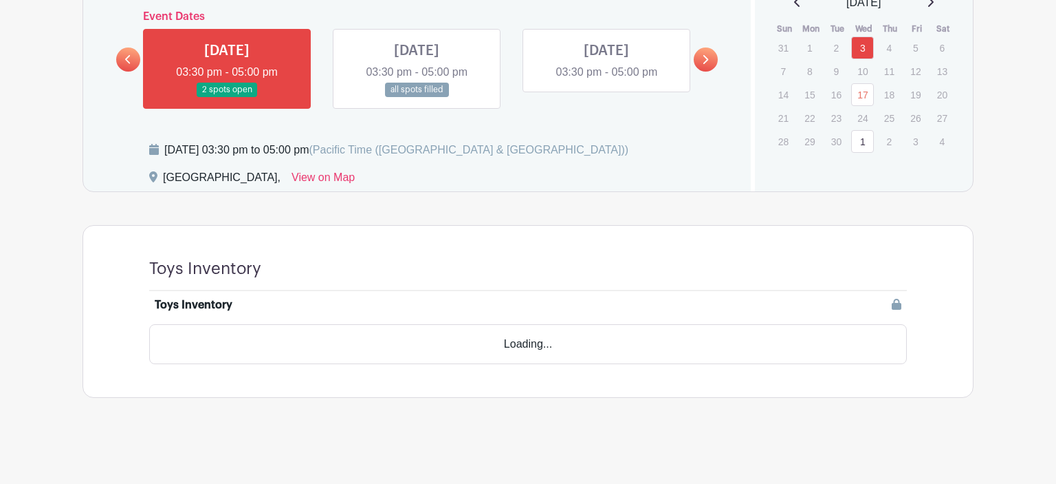
scroll to position [742, 0]
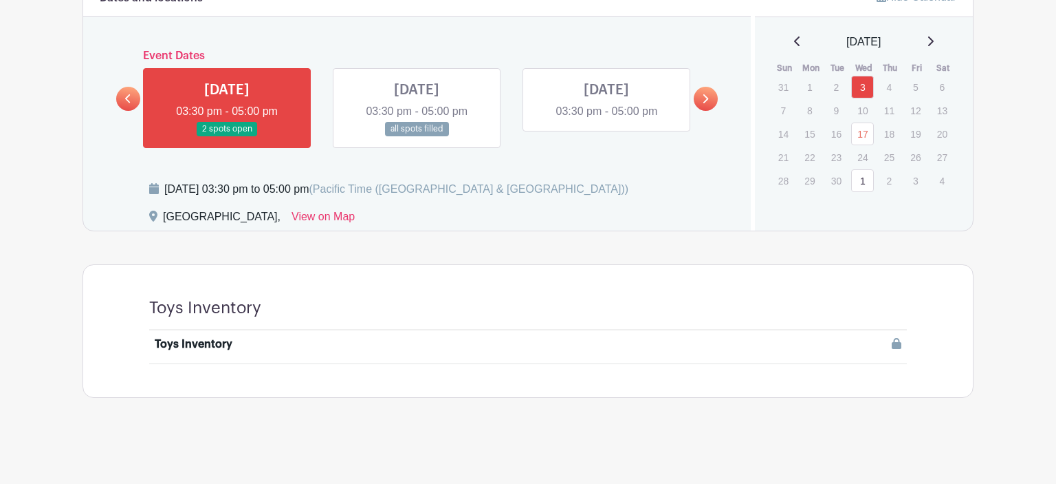
click at [132, 102] on link at bounding box center [128, 99] width 24 height 24
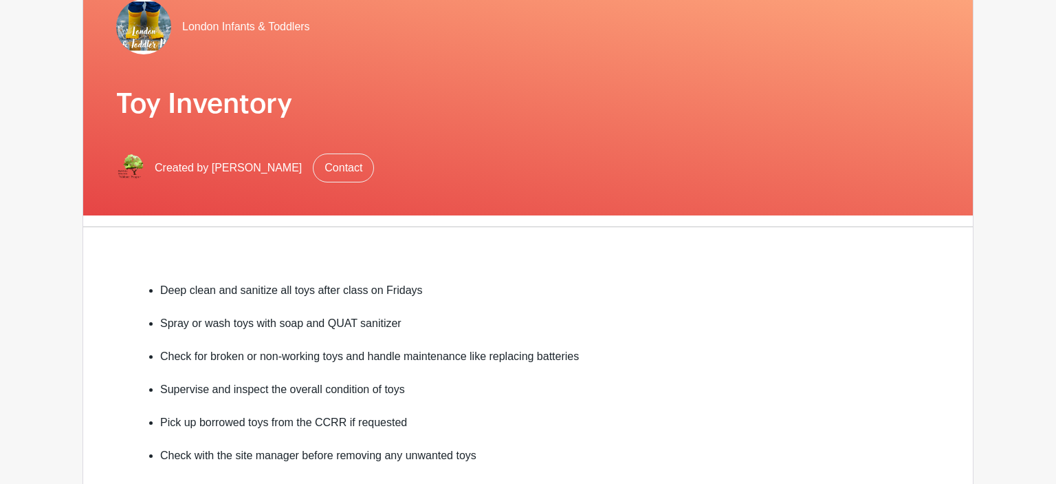
scroll to position [0, 0]
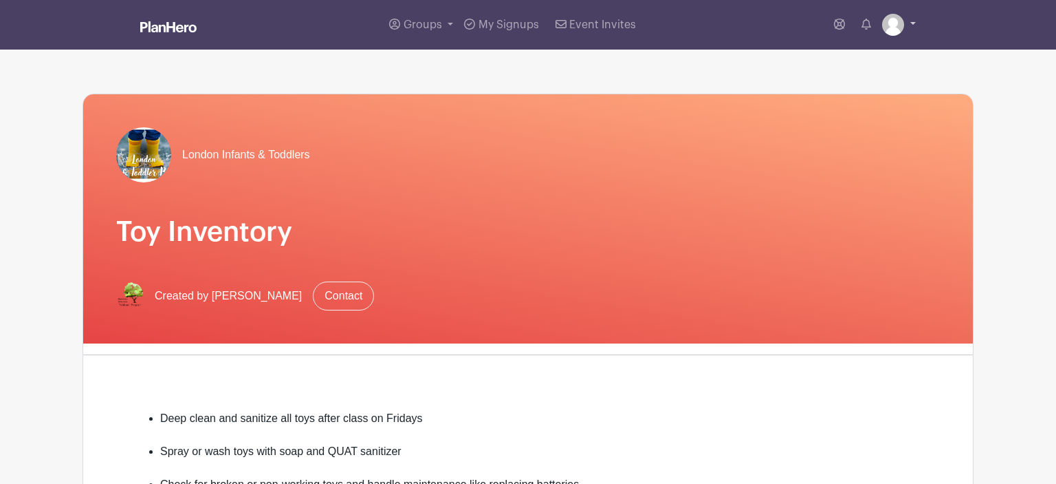
click at [900, 32] on img at bounding box center [893, 25] width 22 height 22
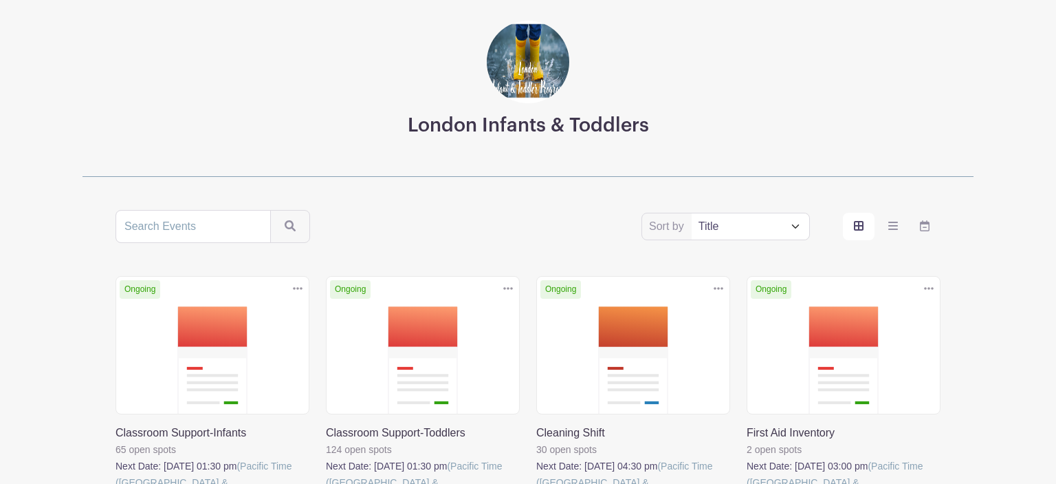
scroll to position [462, 0]
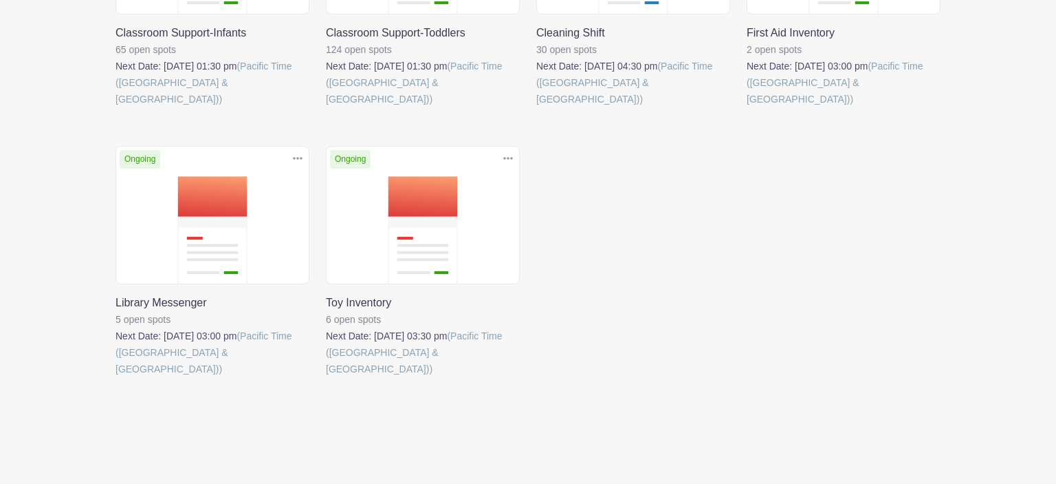
click at [116, 377] on link at bounding box center [116, 377] width 0 height 0
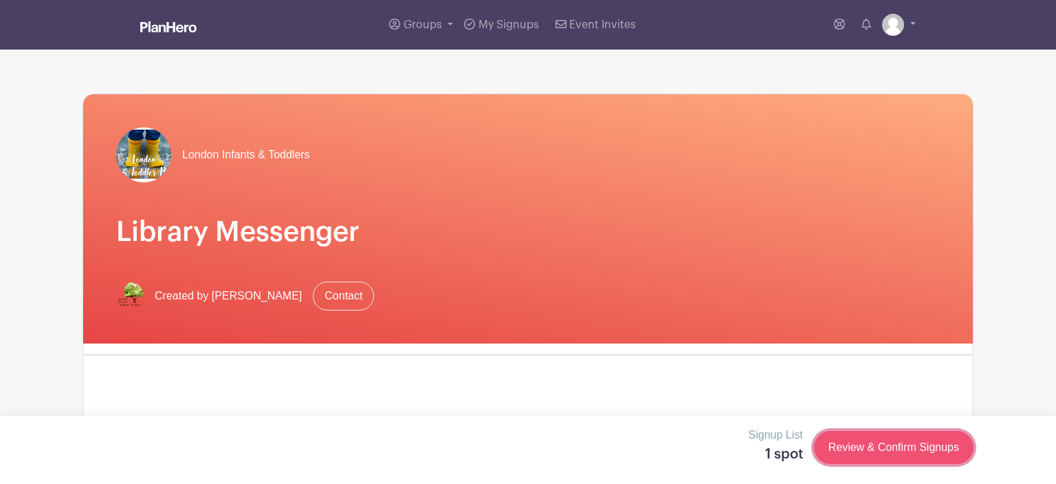
click at [868, 442] on link "Review & Confirm Signups" at bounding box center [894, 447] width 160 height 33
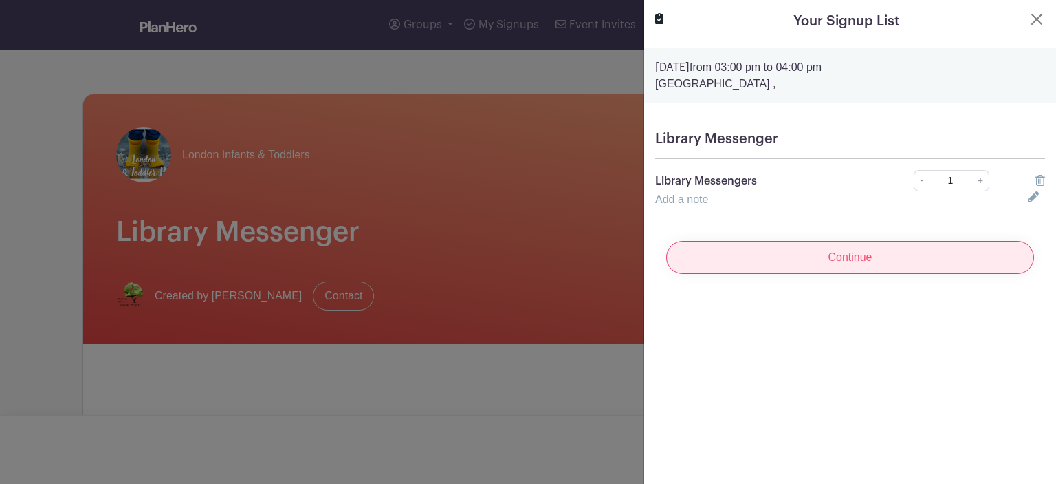
click at [849, 252] on input "Continue" at bounding box center [850, 257] width 368 height 33
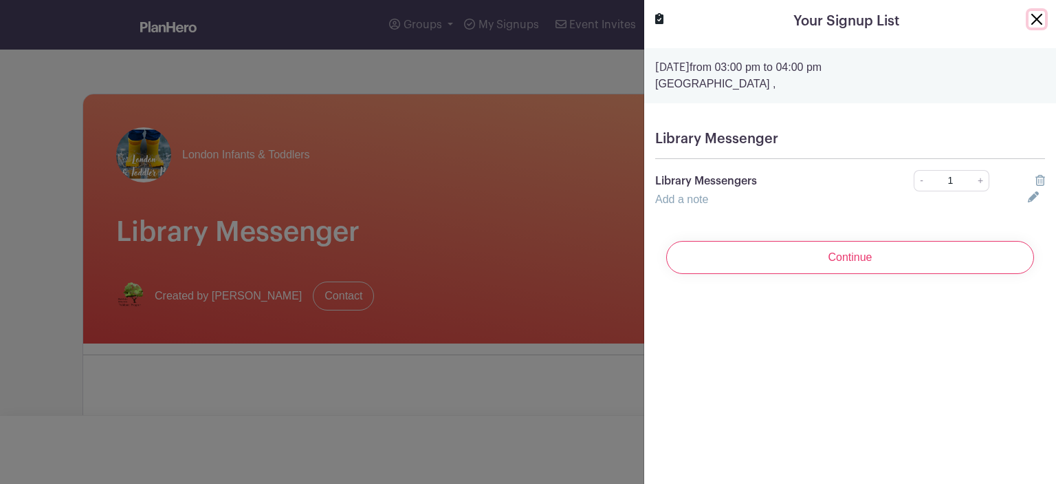
click at [1042, 15] on button "Close" at bounding box center [1037, 19] width 17 height 17
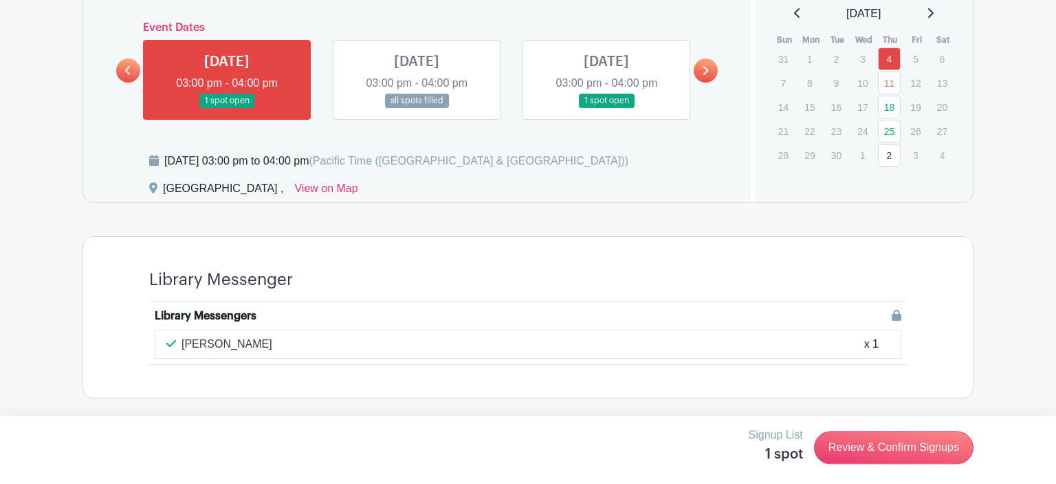
scroll to position [721, 0]
click at [607, 107] on link at bounding box center [607, 107] width 0 height 0
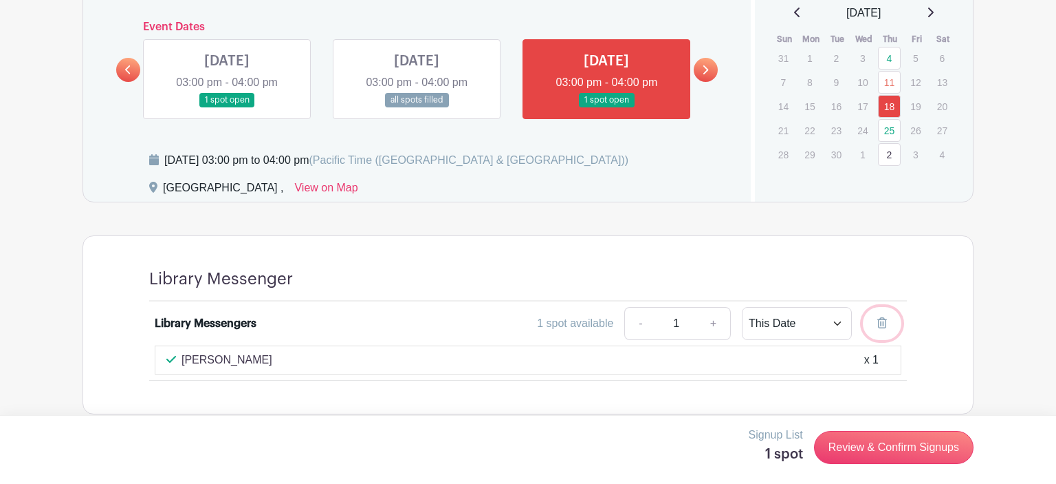
click at [881, 323] on icon at bounding box center [883, 322] width 10 height 11
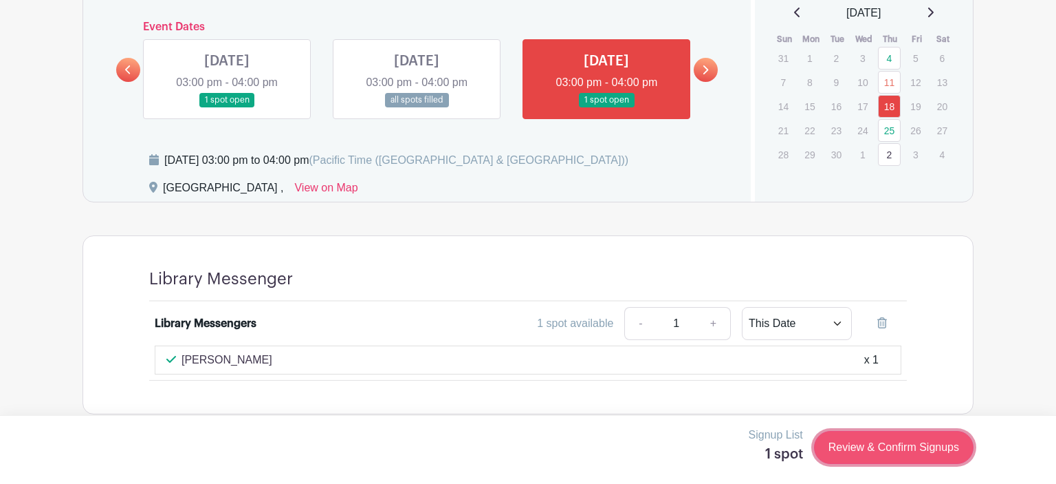
click at [879, 451] on link "Review & Confirm Signups" at bounding box center [894, 447] width 160 height 33
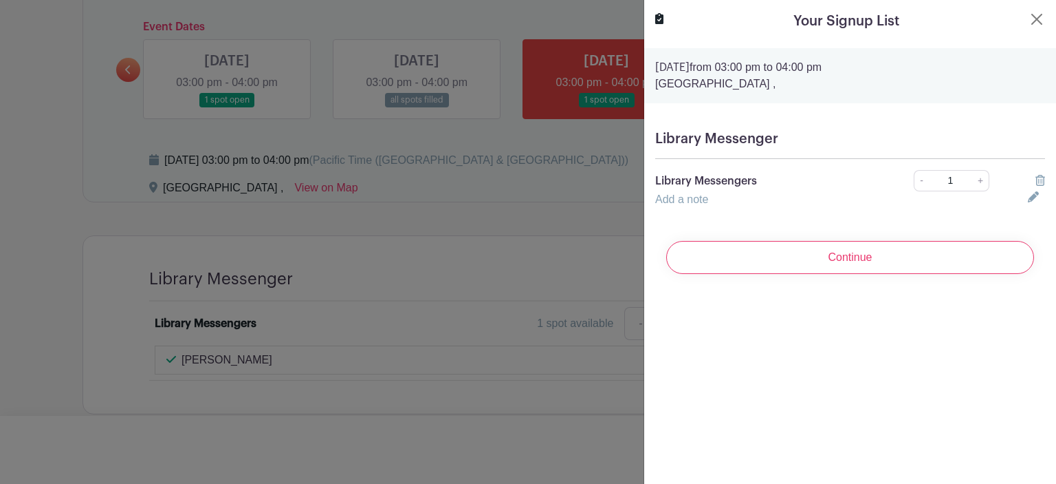
click at [1041, 180] on icon at bounding box center [1041, 180] width 10 height 11
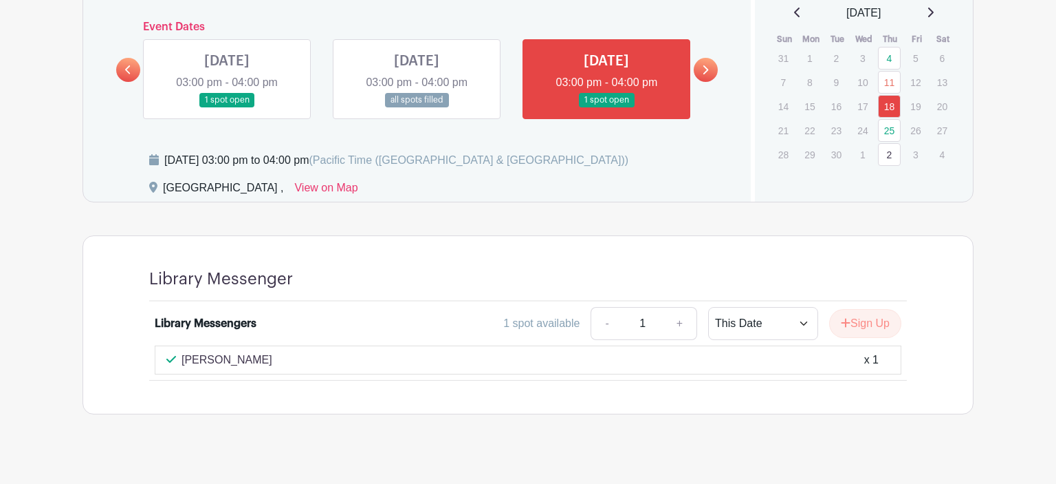
scroll to position [737, 0]
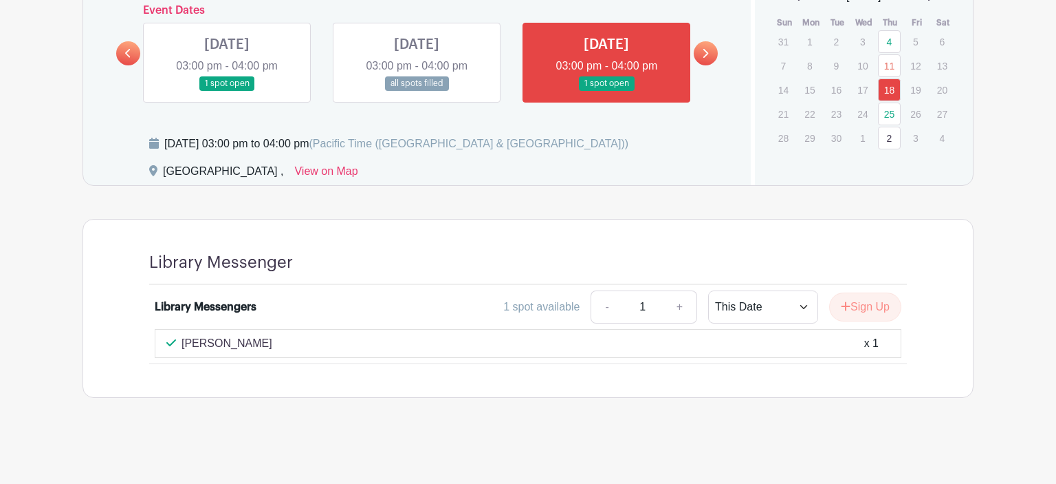
click at [684, 307] on link "+" at bounding box center [680, 306] width 34 height 33
click at [708, 290] on select "This Date Select Dates" at bounding box center [763, 306] width 110 height 33
click at [717, 308] on select "This Date Select Dates" at bounding box center [763, 306] width 110 height 33
click at [858, 301] on button "Sign Up" at bounding box center [865, 306] width 72 height 29
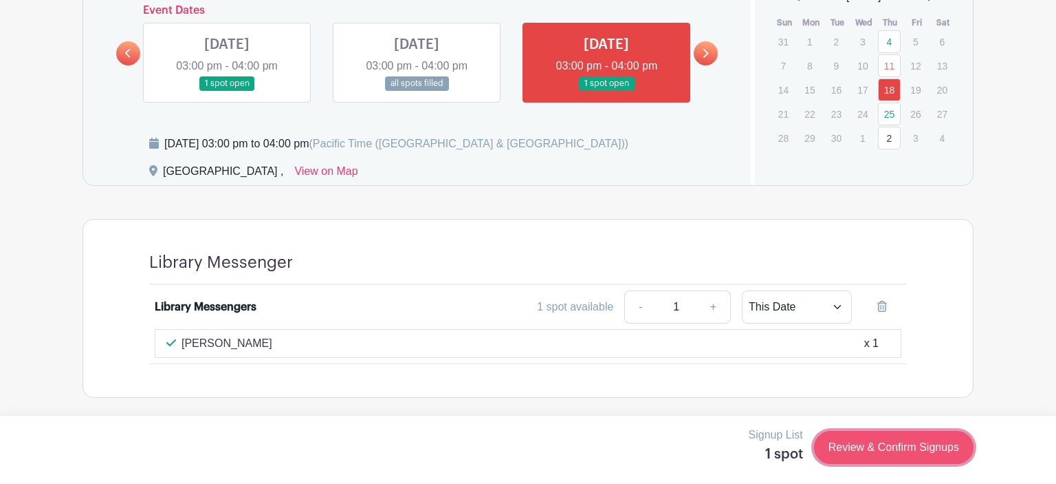
click at [851, 449] on link "Review & Confirm Signups" at bounding box center [894, 447] width 160 height 33
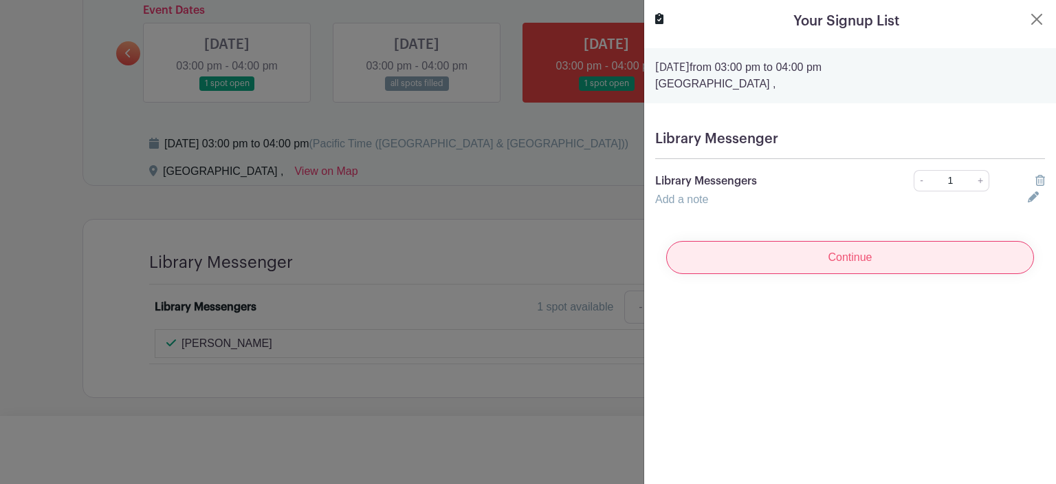
click at [832, 241] on input "Continue" at bounding box center [850, 257] width 368 height 33
click at [848, 254] on input "Continue" at bounding box center [850, 257] width 368 height 33
click at [848, 254] on div "Continue" at bounding box center [850, 257] width 390 height 55
click at [848, 254] on input "Continue" at bounding box center [850, 257] width 368 height 33
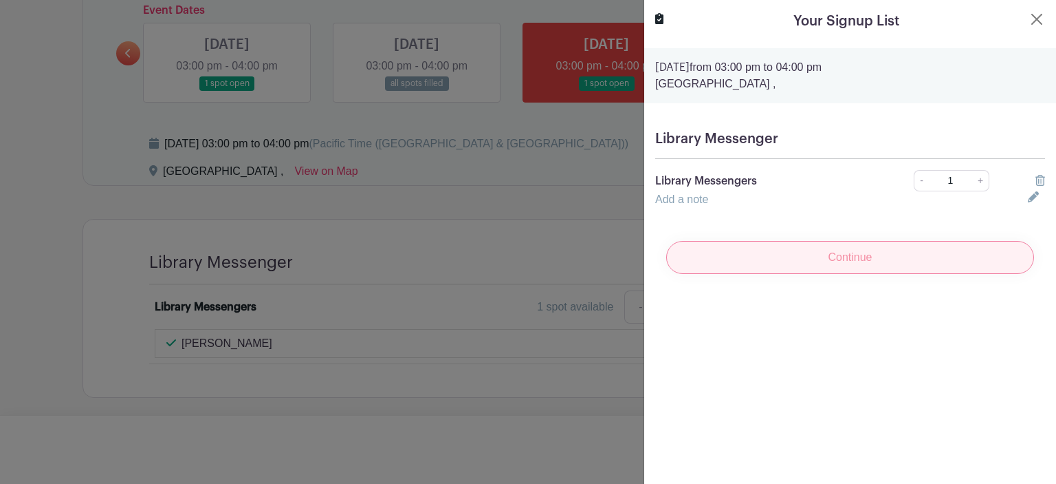
click at [848, 254] on div "Continue" at bounding box center [850, 257] width 390 height 55
click at [848, 254] on input "Continue" at bounding box center [850, 257] width 368 height 33
click at [848, 254] on div "Continue" at bounding box center [850, 257] width 390 height 55
click at [848, 254] on input "Continue" at bounding box center [850, 257] width 368 height 33
click at [848, 254] on div "Continue" at bounding box center [850, 257] width 390 height 55
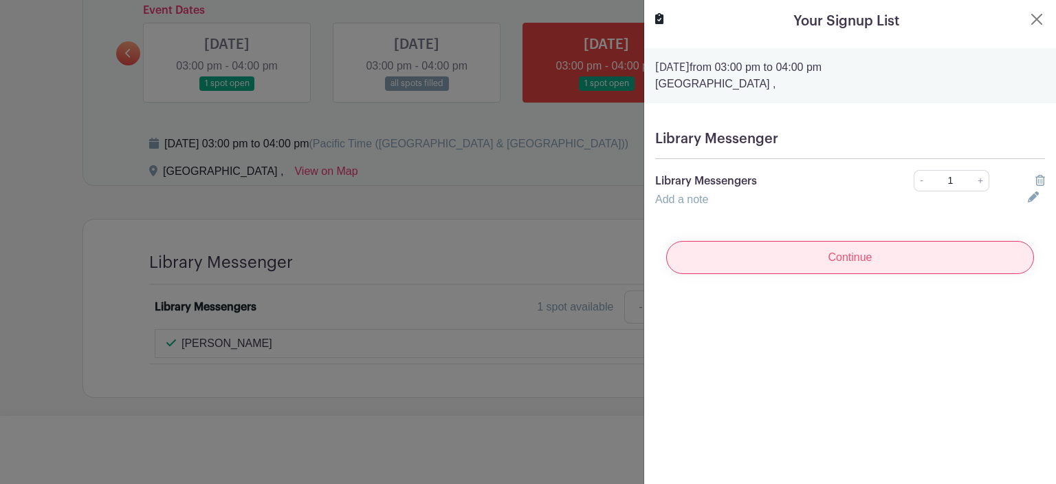
click at [848, 254] on input "Continue" at bounding box center [850, 257] width 368 height 33
click at [848, 254] on div "Continue" at bounding box center [850, 257] width 390 height 55
click at [848, 254] on input "Continue" at bounding box center [850, 257] width 368 height 33
click at [848, 254] on div "Continue" at bounding box center [850, 257] width 390 height 55
click at [848, 254] on input "Continue" at bounding box center [850, 257] width 368 height 33
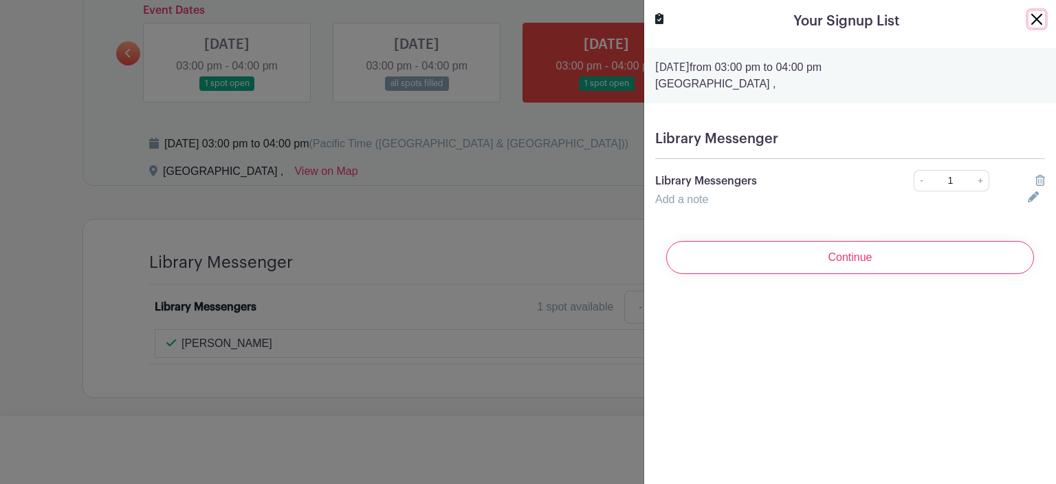
click at [1040, 26] on button "Close" at bounding box center [1037, 19] width 17 height 17
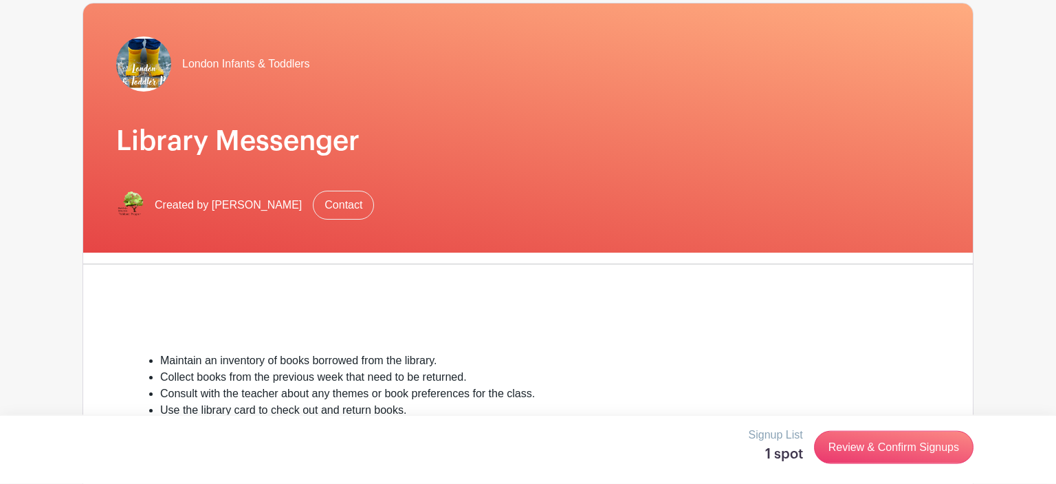
scroll to position [0, 0]
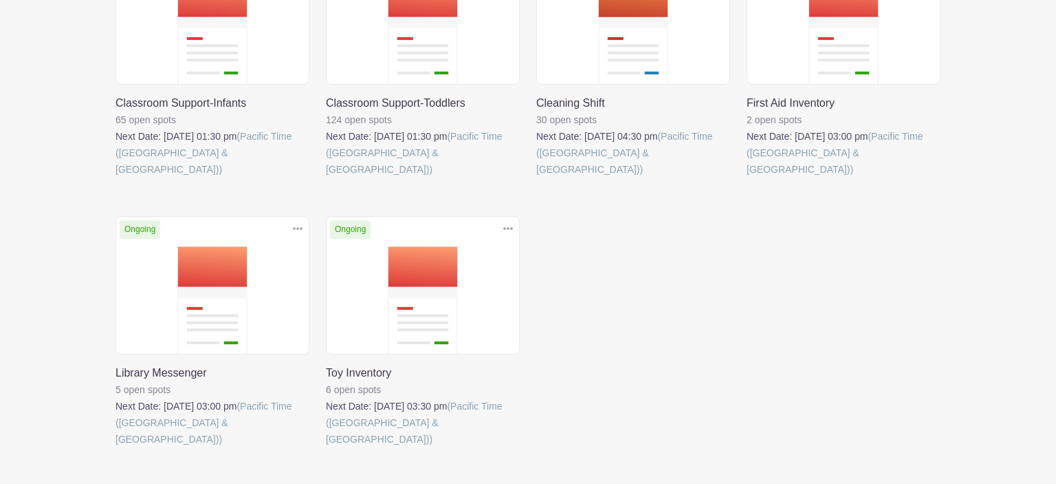
scroll to position [380, 0]
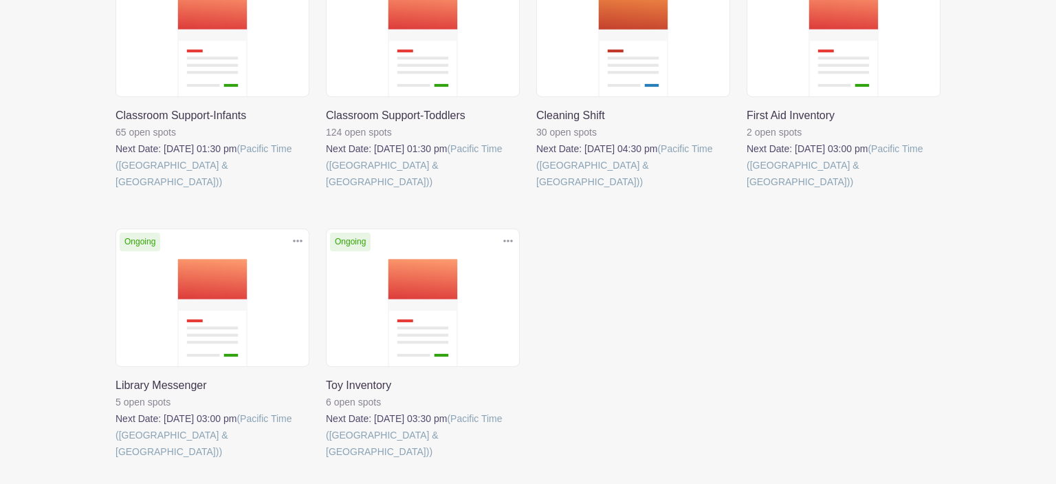
click at [326, 459] on link at bounding box center [326, 459] width 0 height 0
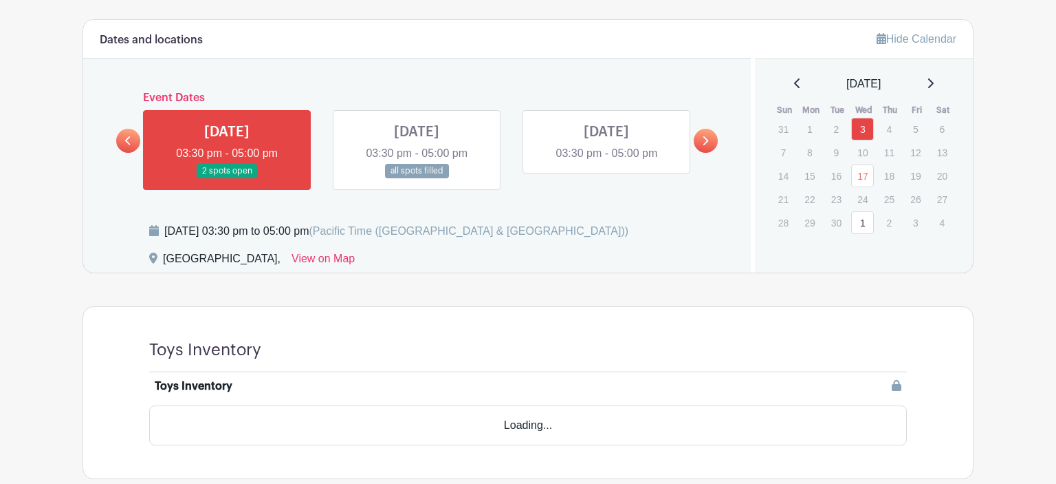
scroll to position [704, 0]
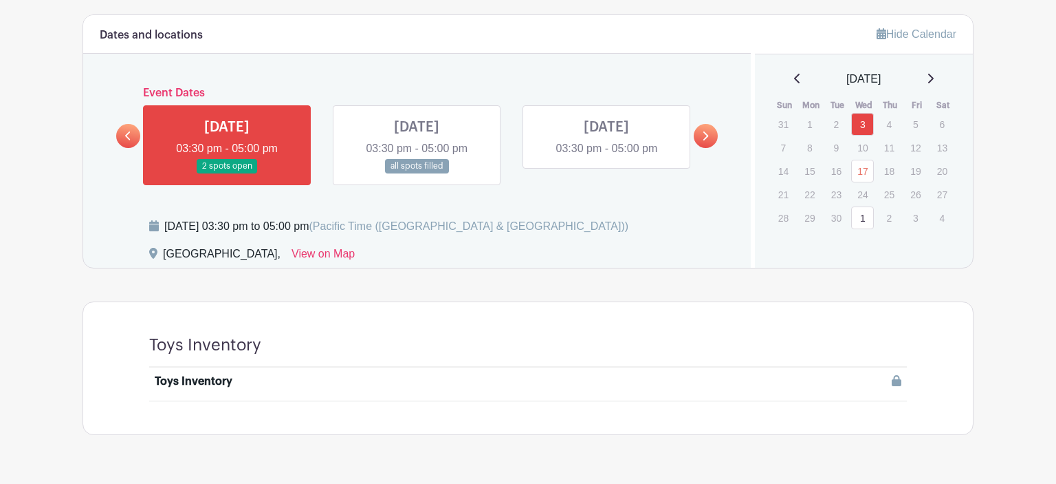
click at [937, 89] on div "[DATE] Sun Mon Tue Wed Thu Fri Sat 31 1 2 3 4 5 6 7 8 9 10 11 12 13 14 15 16 17…" at bounding box center [865, 150] width 186 height 159
click at [854, 227] on link "1" at bounding box center [862, 217] width 23 height 23
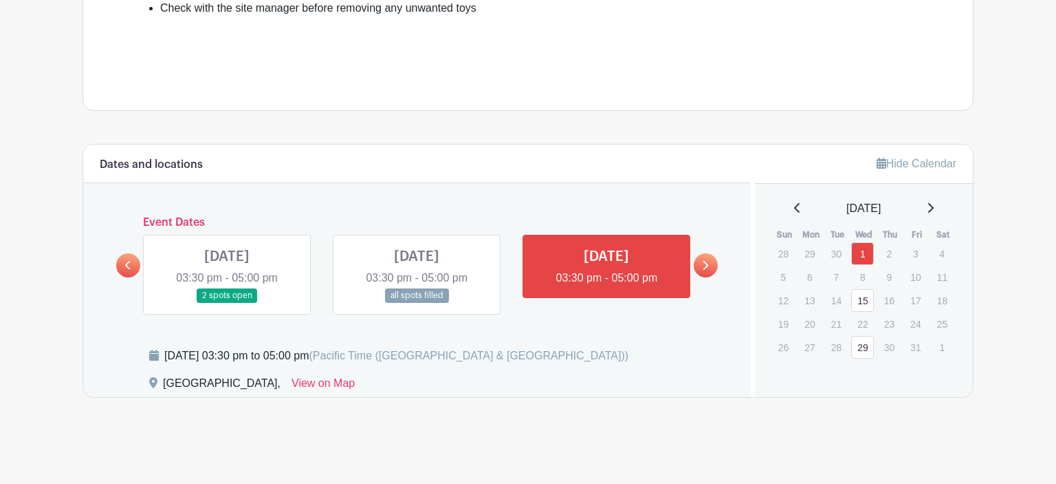
scroll to position [576, 0]
click at [940, 221] on div "[DATE] Sun Mon Tue Wed Thu Fri Sat 28 29 30 1 2 3 4 5 6 7 8 9 10 11 12 13 14 15…" at bounding box center [865, 279] width 186 height 159
click at [934, 213] on icon at bounding box center [930, 207] width 7 height 11
click at [858, 349] on link "26" at bounding box center [862, 346] width 23 height 23
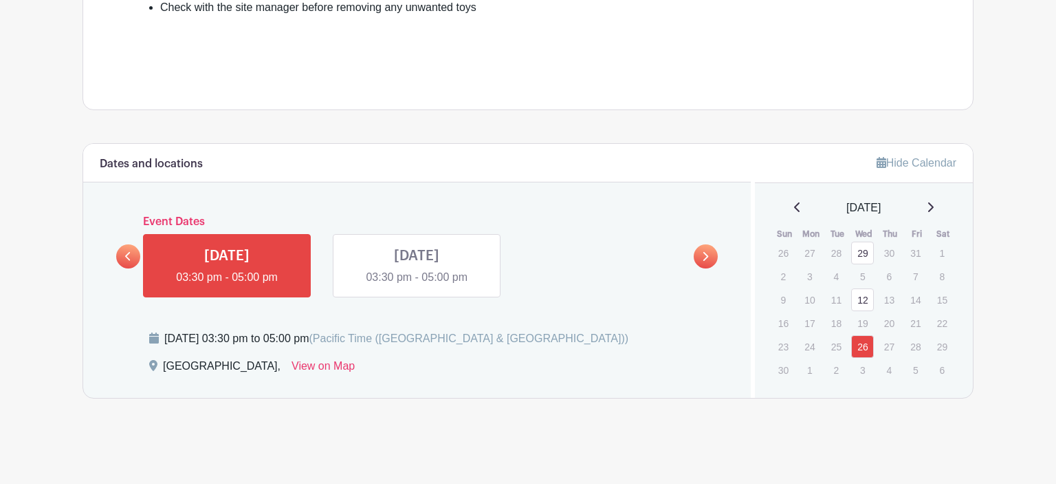
click at [946, 219] on div "[DATE] Sun Mon Tue Wed Thu Fri Sat 26 27 28 29 30 31 1 2 3 4 5 6 7 8 9 10 11 12…" at bounding box center [865, 290] width 186 height 182
click at [934, 202] on div "[DATE]" at bounding box center [865, 207] width 186 height 17
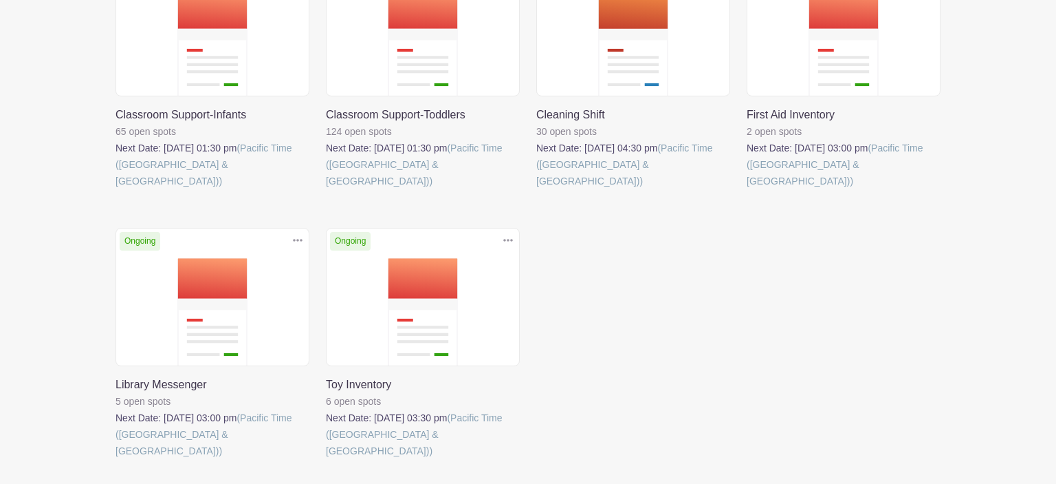
scroll to position [380, 0]
click at [536, 190] on link at bounding box center [536, 190] width 0 height 0
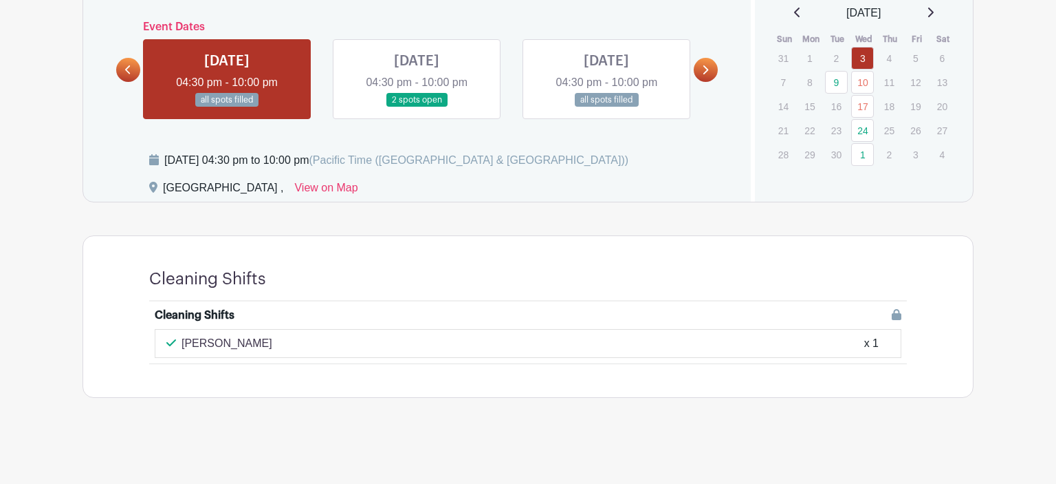
scroll to position [770, 0]
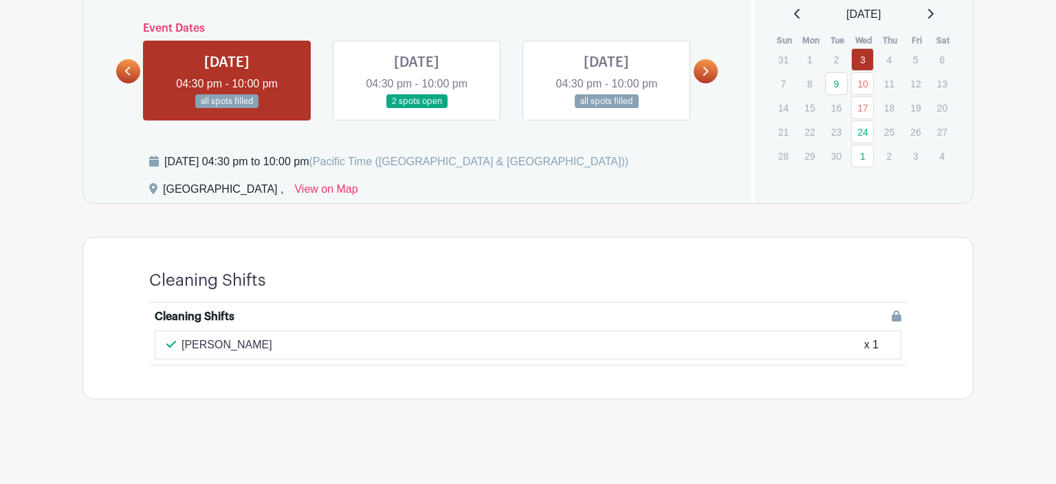
click at [417, 109] on link at bounding box center [417, 109] width 0 height 0
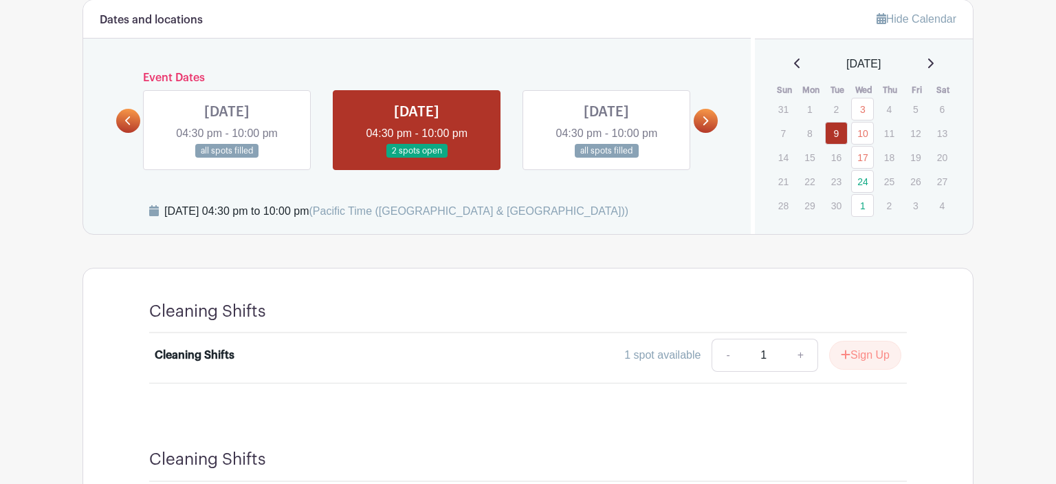
scroll to position [757, 0]
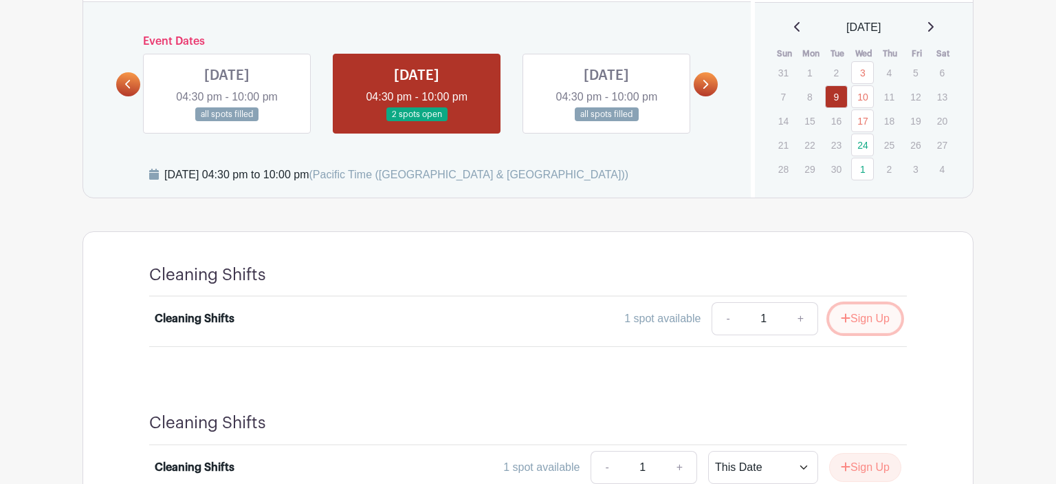
click at [871, 324] on button "Sign Up" at bounding box center [865, 318] width 72 height 29
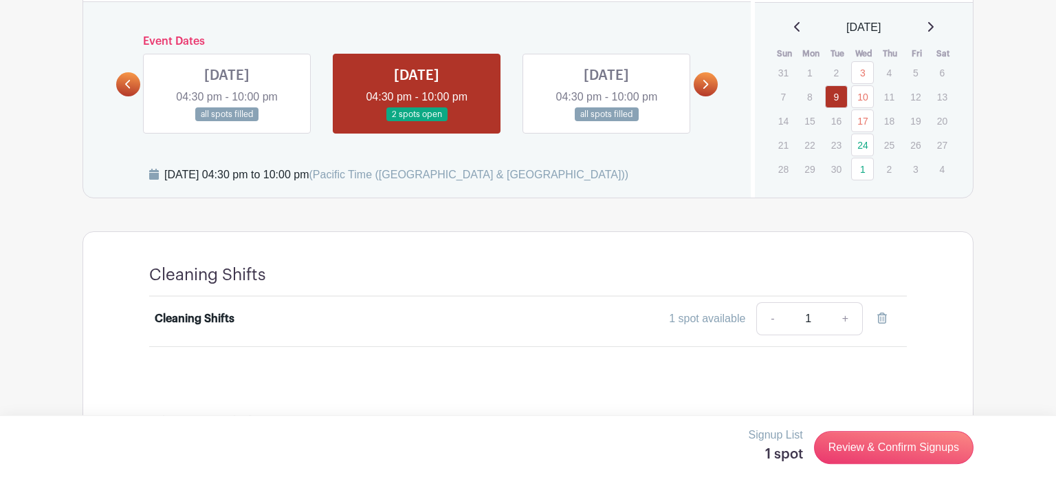
scroll to position [885, 0]
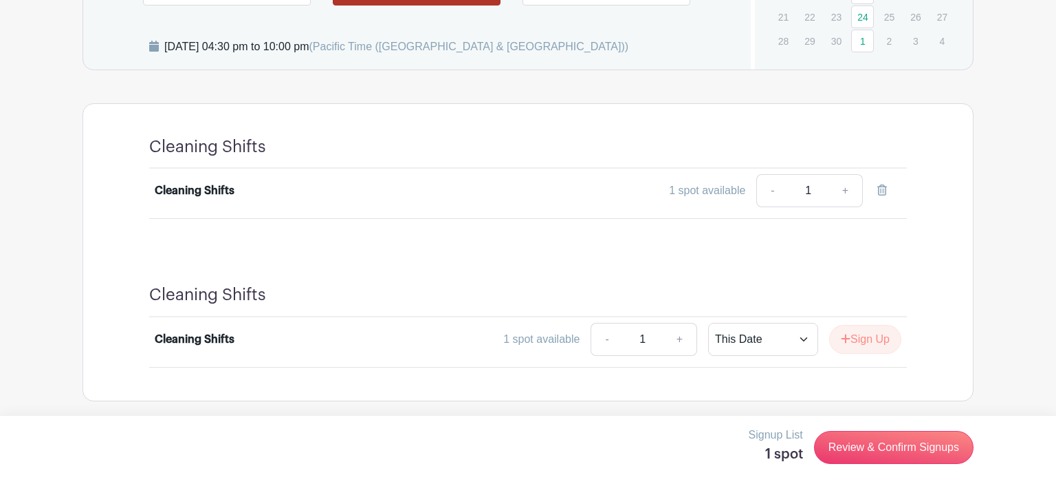
click at [876, 475] on div "Signup List 1 spot Review & Confirm Signups" at bounding box center [528, 449] width 1056 height 69
click at [868, 430] on div "Signup List 1 spot Review & Confirm Signups" at bounding box center [528, 446] width 891 height 41
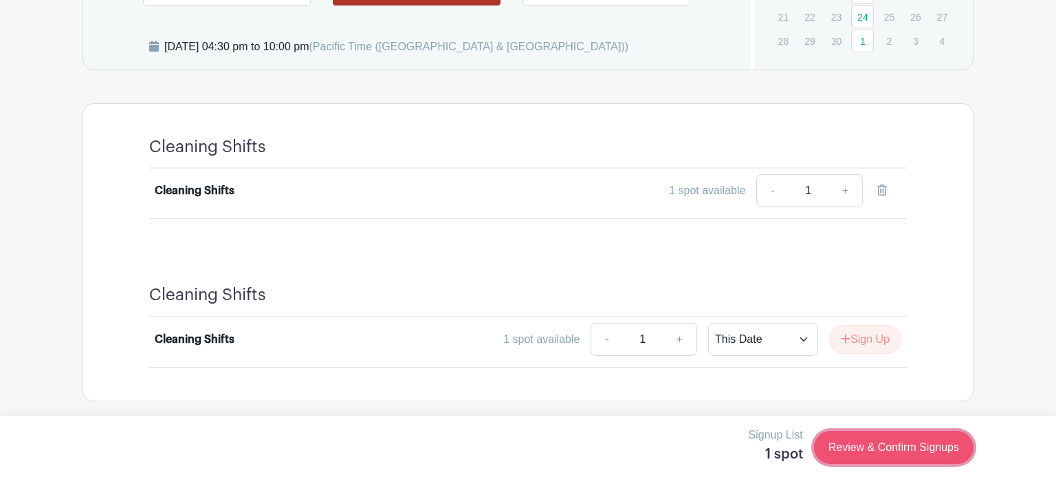
click at [871, 433] on link "Review & Confirm Signups" at bounding box center [894, 447] width 160 height 33
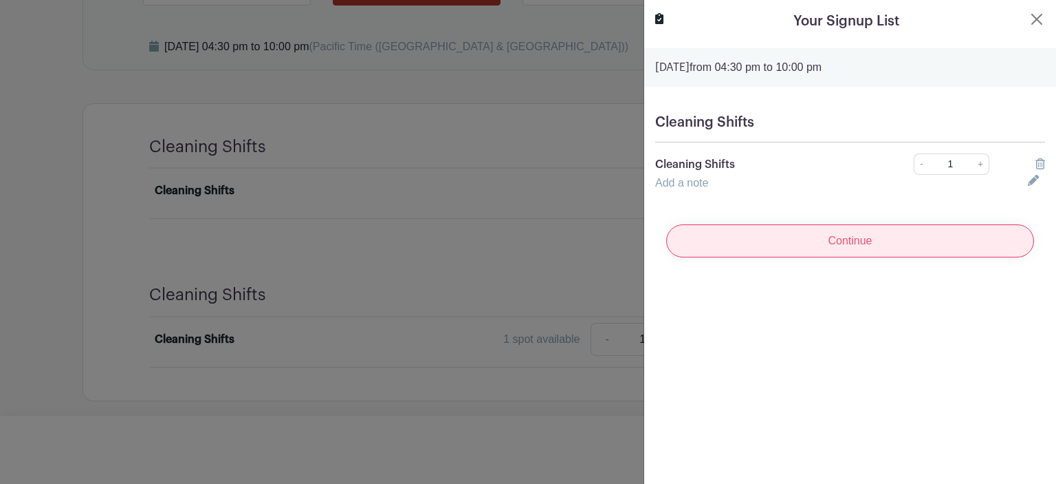
click at [810, 235] on input "Continue" at bounding box center [850, 240] width 368 height 33
click at [810, 235] on div "Continue" at bounding box center [850, 240] width 390 height 55
click at [810, 235] on input "Continue" at bounding box center [850, 240] width 368 height 33
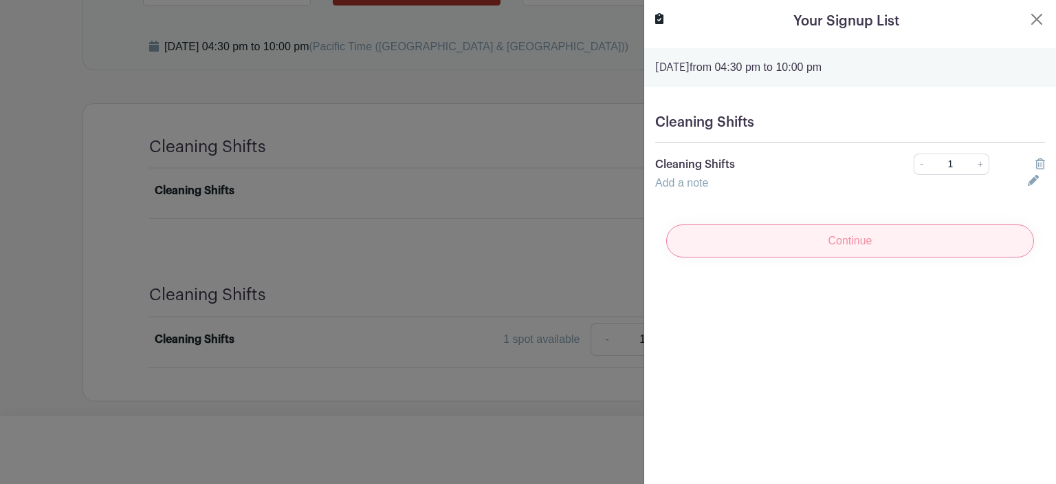
click at [810, 235] on div "Continue" at bounding box center [850, 240] width 390 height 55
click at [810, 235] on input "Continue" at bounding box center [850, 240] width 368 height 33
click at [810, 235] on div "Continue" at bounding box center [850, 240] width 390 height 55
click at [810, 235] on input "Continue" at bounding box center [850, 240] width 368 height 33
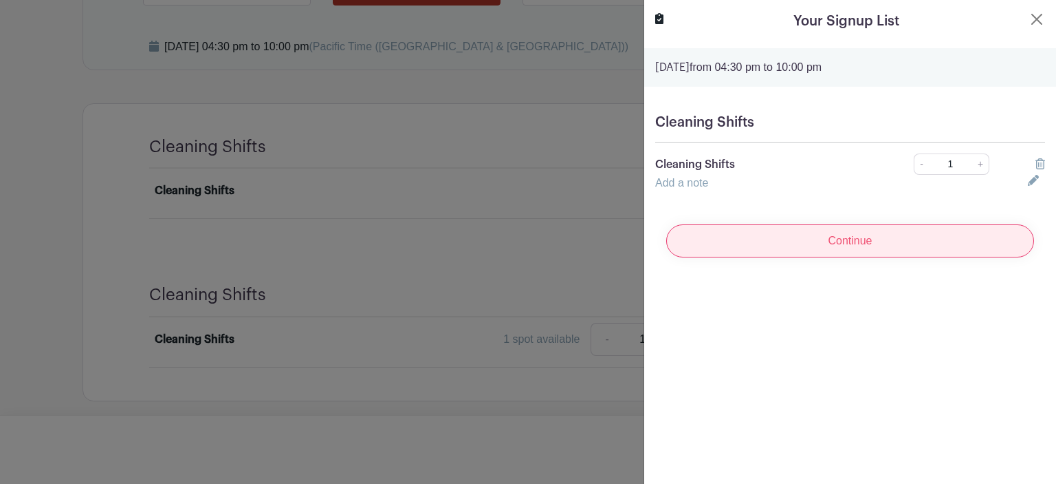
click at [810, 235] on input "Continue" at bounding box center [850, 240] width 368 height 33
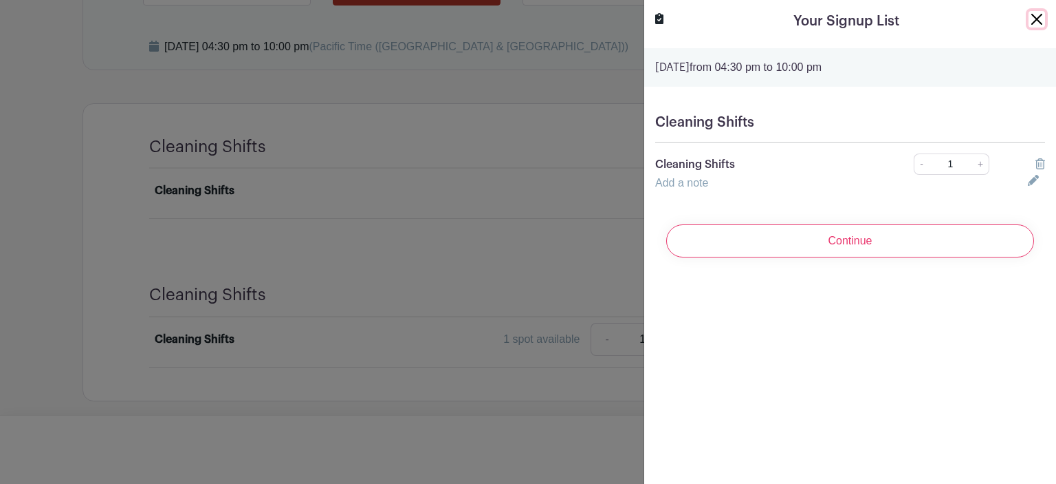
click at [1041, 18] on button "Close" at bounding box center [1037, 19] width 17 height 17
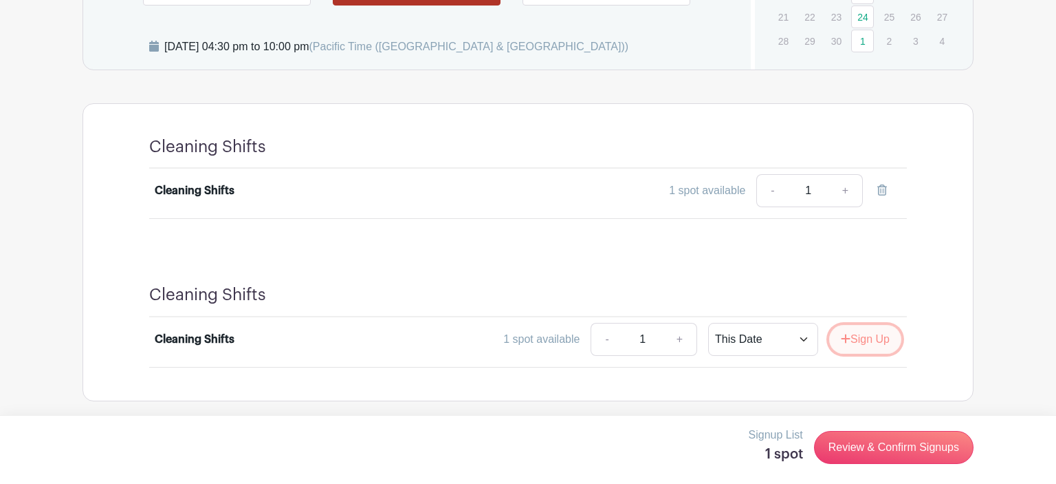
click at [860, 345] on button "Sign Up" at bounding box center [865, 339] width 72 height 29
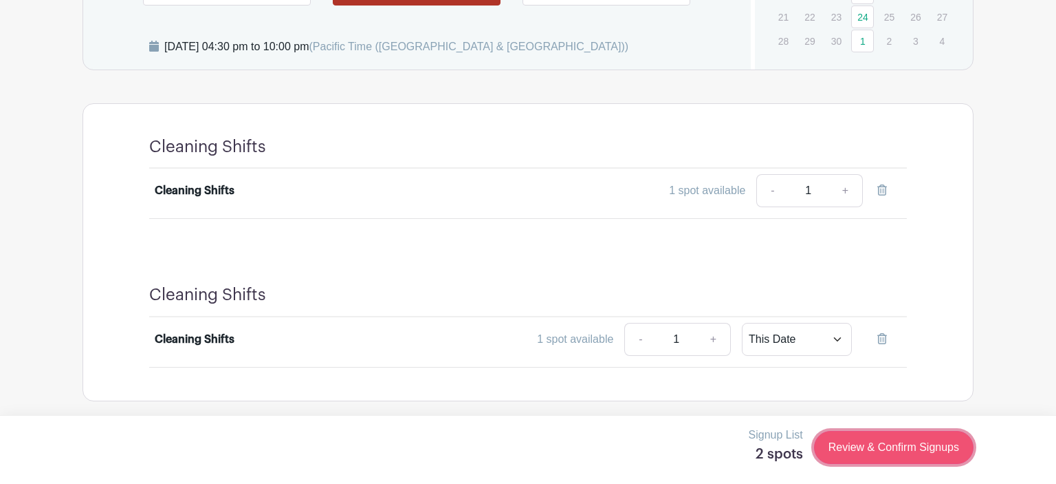
click at [856, 451] on link "Review & Confirm Signups" at bounding box center [894, 447] width 160 height 33
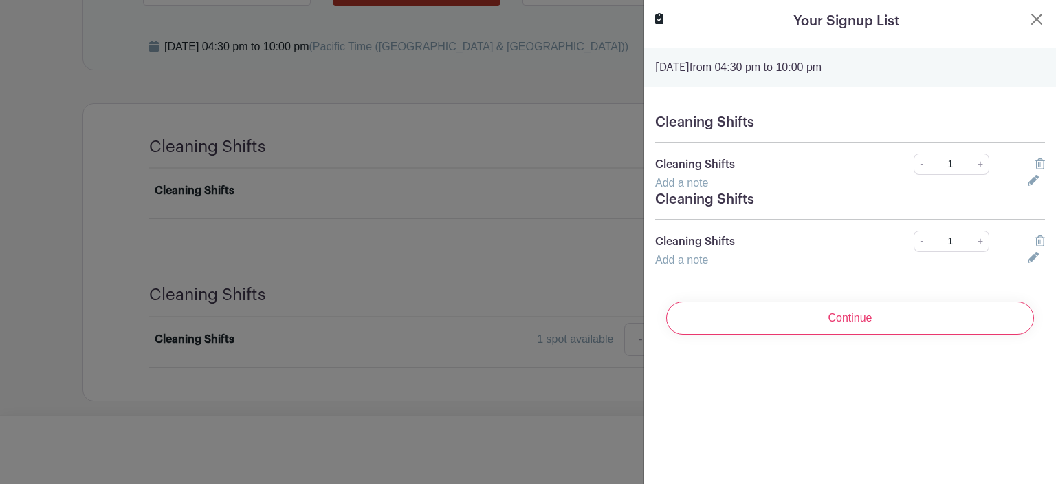
click at [1037, 162] on icon at bounding box center [1041, 163] width 10 height 11
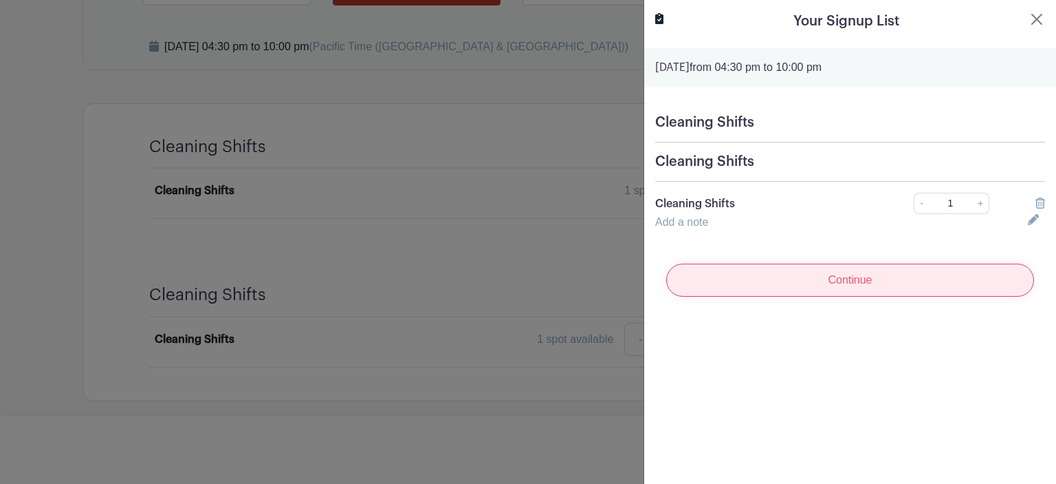
click at [915, 265] on input "Continue" at bounding box center [850, 279] width 368 height 33
click at [895, 276] on input "Continue" at bounding box center [850, 279] width 368 height 33
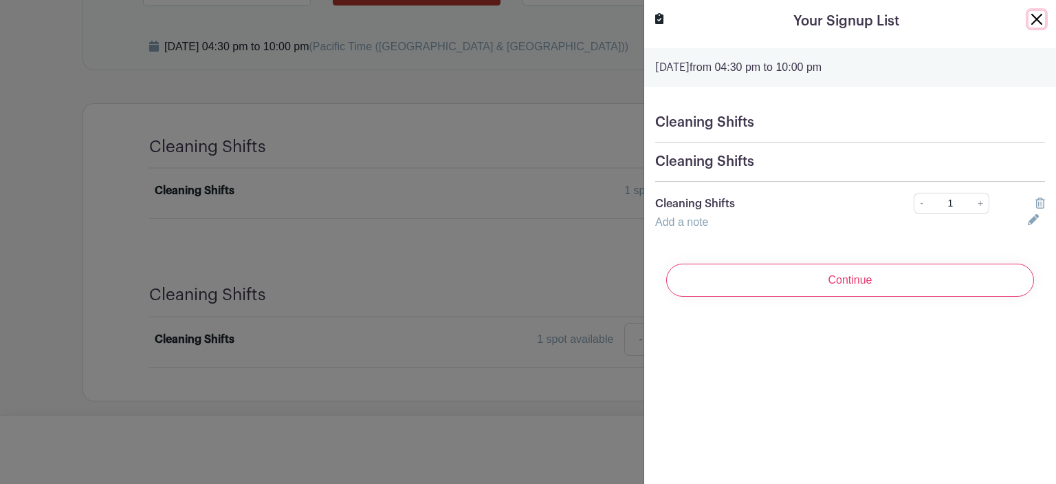
click at [1041, 25] on button "Close" at bounding box center [1037, 19] width 17 height 17
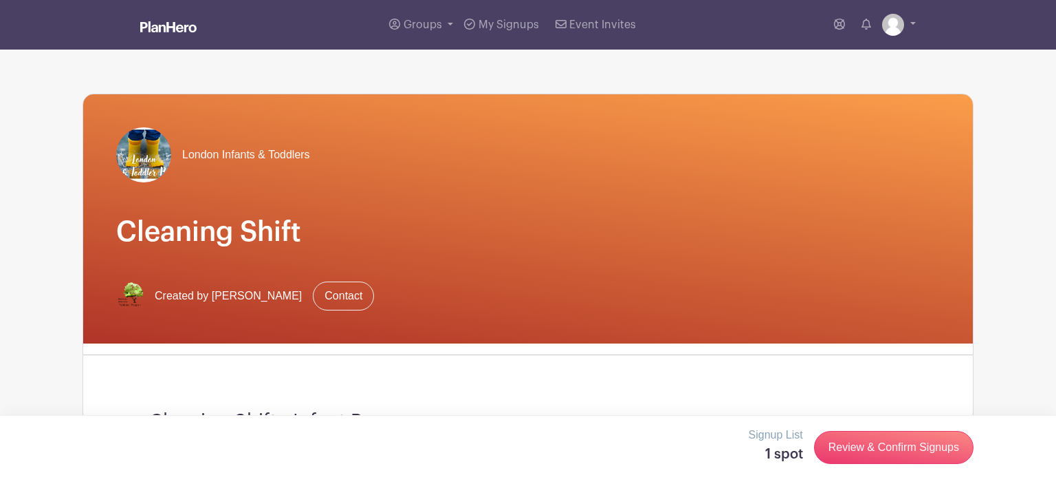
scroll to position [326, 0]
